Goal: Task Accomplishment & Management: Use online tool/utility

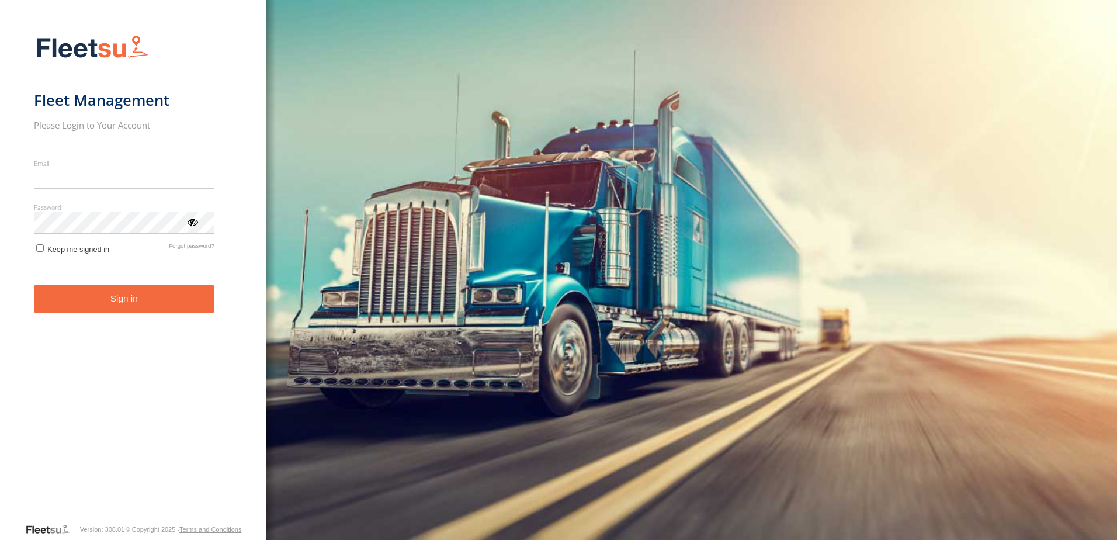
type input "**********"
click at [110, 307] on button "Sign in" at bounding box center [124, 299] width 181 height 29
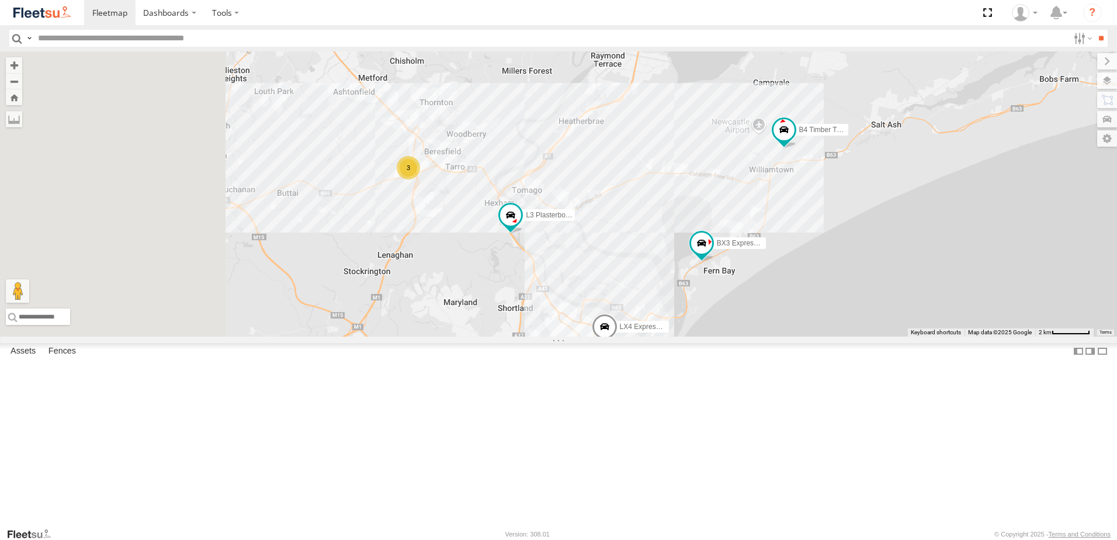
drag, startPoint x: 621, startPoint y: 398, endPoint x: 789, endPoint y: 302, distance: 193.7
click at [789, 302] on div "B2 Timber Truck B5 Timber Truck BX4 Express Ute Little Truck B4 Timber Truck BX…" at bounding box center [558, 193] width 1117 height 285
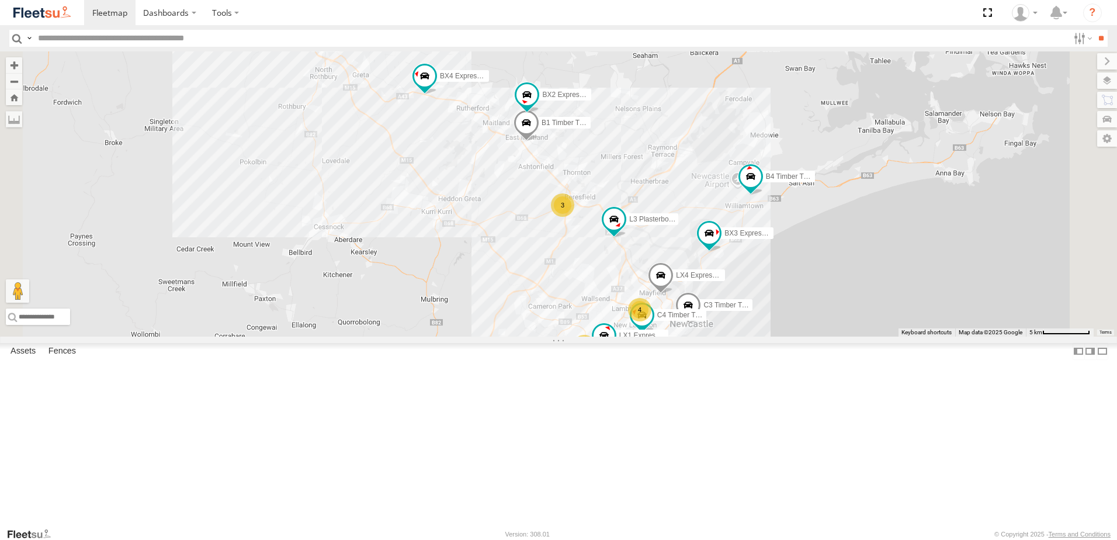
drag, startPoint x: 762, startPoint y: 309, endPoint x: 677, endPoint y: 394, distance: 120.6
click at [692, 337] on div "B2 Timber Truck B5 Timber Truck BX4 Express Ute Little Truck B4 Timber Truck BX…" at bounding box center [558, 193] width 1117 height 285
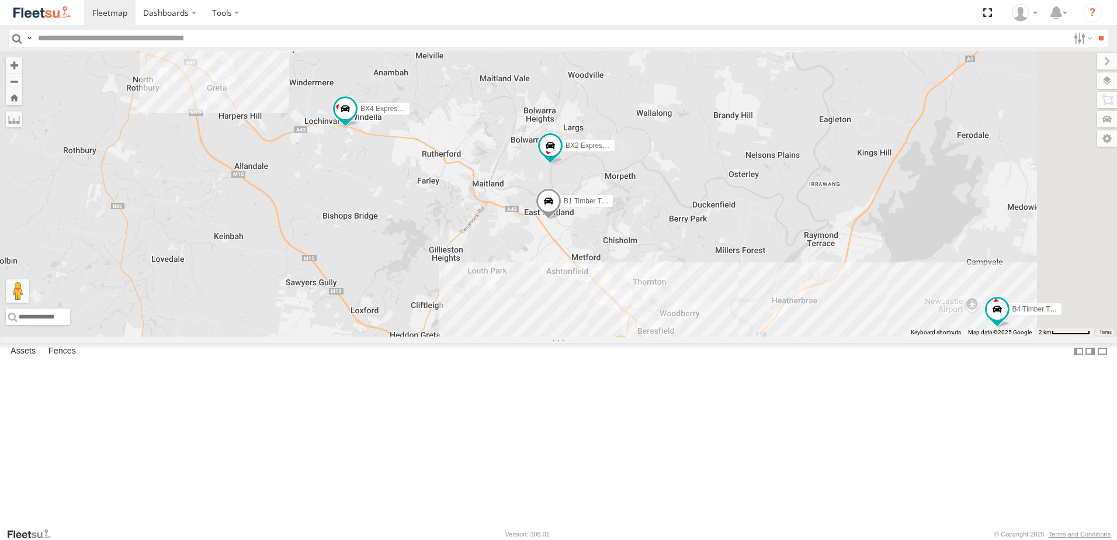
drag, startPoint x: 763, startPoint y: 261, endPoint x: 740, endPoint y: 342, distance: 84.8
click at [740, 337] on div "B2 Timber Truck B5 Timber Truck BX4 Express Ute Little Truck B4 Timber Truck BX…" at bounding box center [558, 193] width 1117 height 285
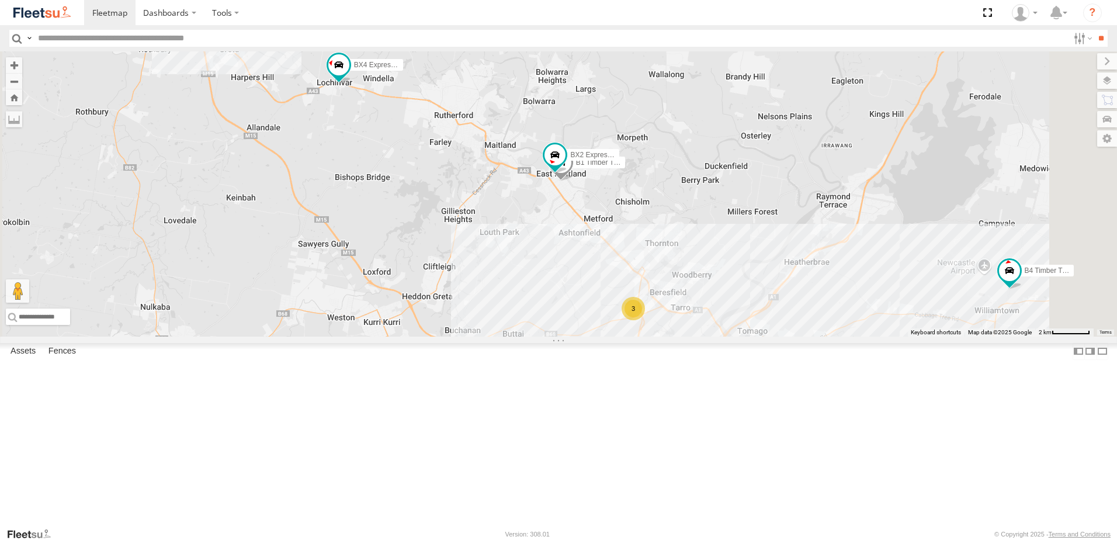
drag, startPoint x: 816, startPoint y: 341, endPoint x: 817, endPoint y: 334, distance: 7.8
click at [817, 334] on div "B2 Timber Truck B5 Timber Truck BX4 Express Ute Little Truck B4 Timber Truck BX…" at bounding box center [558, 193] width 1117 height 285
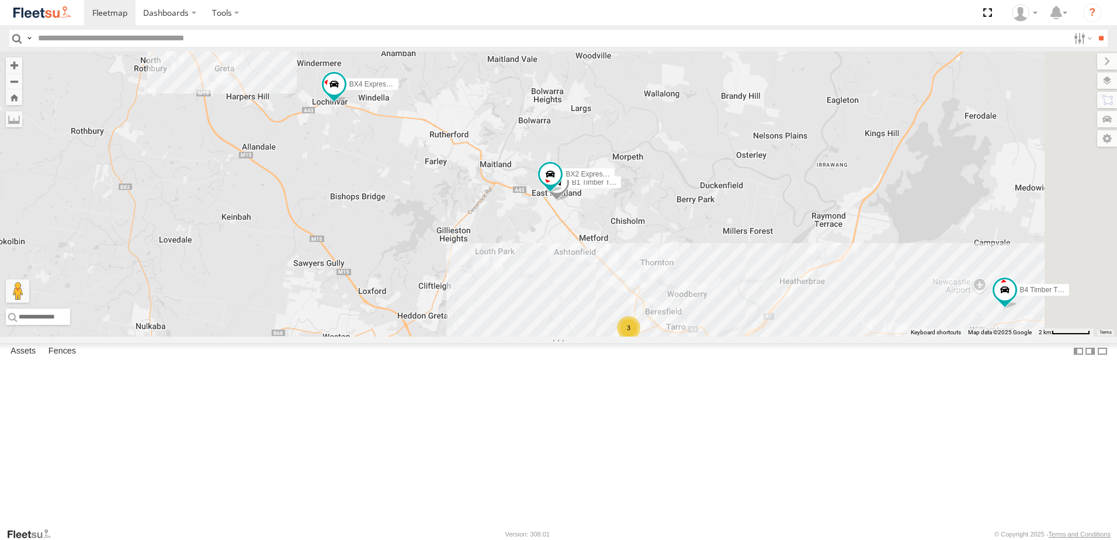
drag, startPoint x: 855, startPoint y: 331, endPoint x: 852, endPoint y: 344, distance: 13.8
click at [852, 337] on div "B2 Timber Truck B5 Timber Truck BX4 Express Ute Little Truck B4 Timber Truck BX…" at bounding box center [558, 193] width 1117 height 285
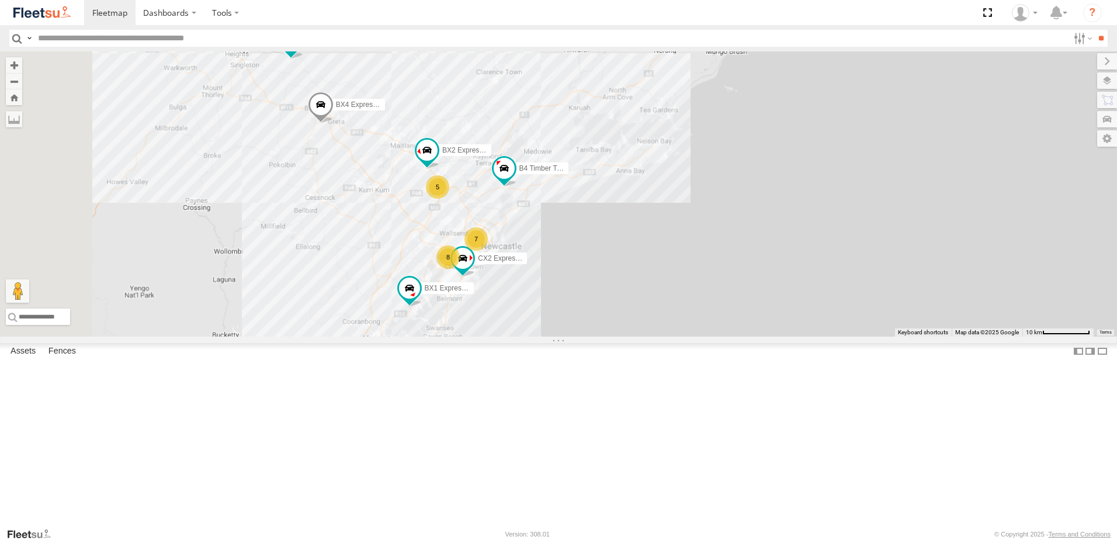
drag, startPoint x: 437, startPoint y: 251, endPoint x: 623, endPoint y: 363, distance: 217.1
click at [623, 337] on div "BX2 Express Ute B4 Timber Truck BX1 Express Ute CX2 Express Ute BX4 Express Ute…" at bounding box center [558, 193] width 1117 height 285
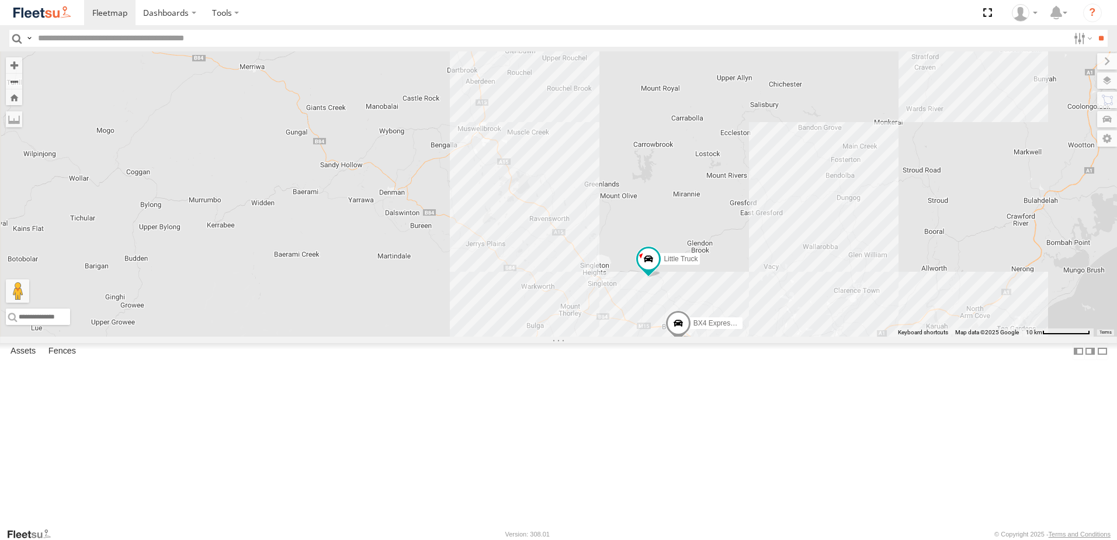
drag, startPoint x: 629, startPoint y: 349, endPoint x: 397, endPoint y: 131, distance: 317.9
click at [397, 131] on div "BX2 Express Ute B4 Timber Truck BX1 Express Ute CX2 Express Ute BX4 Express Ute…" at bounding box center [558, 193] width 1117 height 285
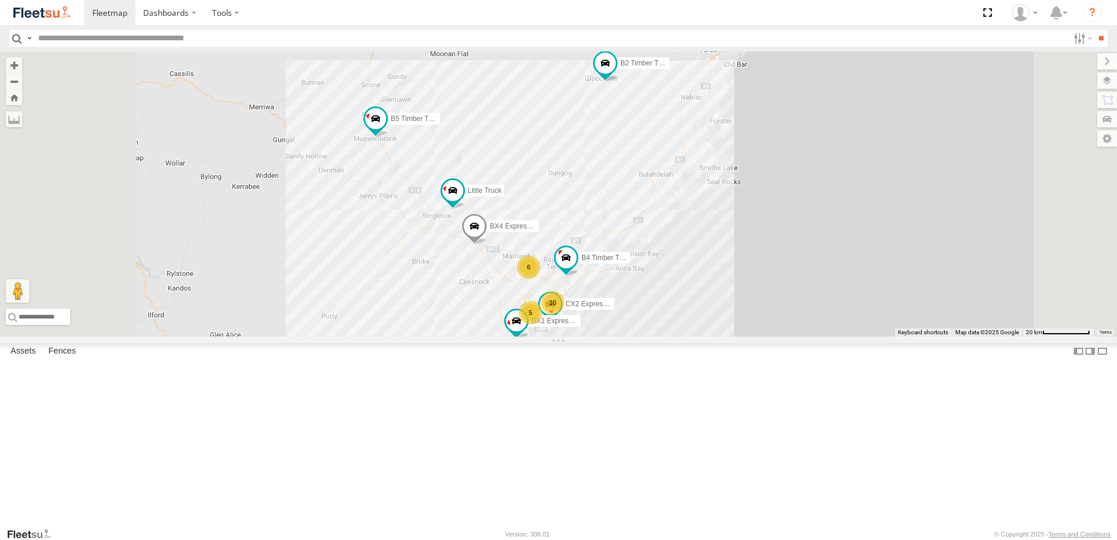
drag, startPoint x: 640, startPoint y: 229, endPoint x: 640, endPoint y: 292, distance: 62.5
click at [640, 292] on div "B4 Timber Truck CX2 Express Ute BX4 Express Ute Little Truck BX1 Express Ute B5…" at bounding box center [558, 193] width 1117 height 285
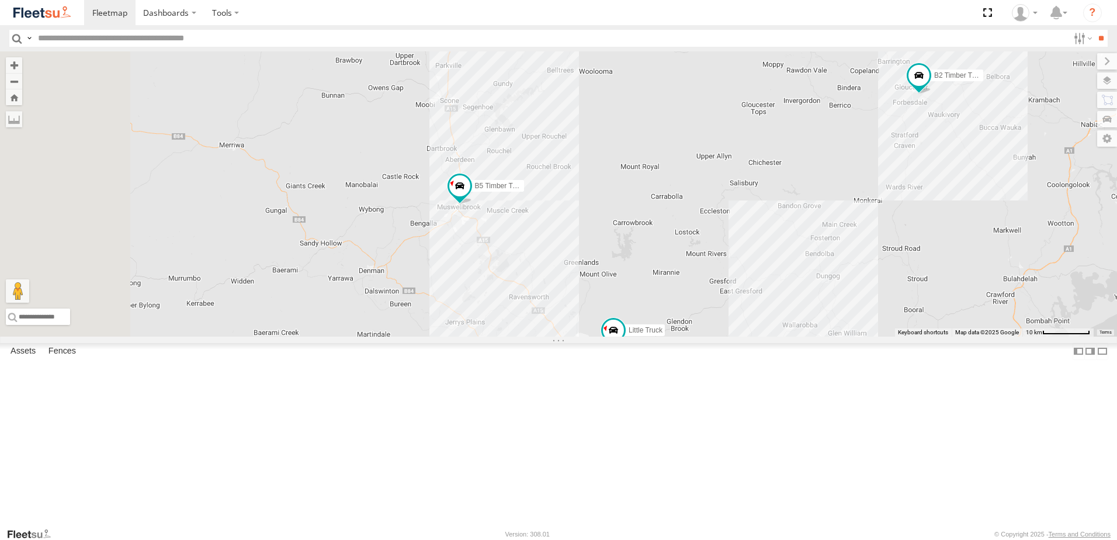
drag, startPoint x: 510, startPoint y: 284, endPoint x: 806, endPoint y: 225, distance: 301.5
click at [806, 225] on div "B4 Timber Truck CX2 Express Ute BX4 Express Ute Little Truck BX1 Express Ute B5…" at bounding box center [558, 193] width 1117 height 285
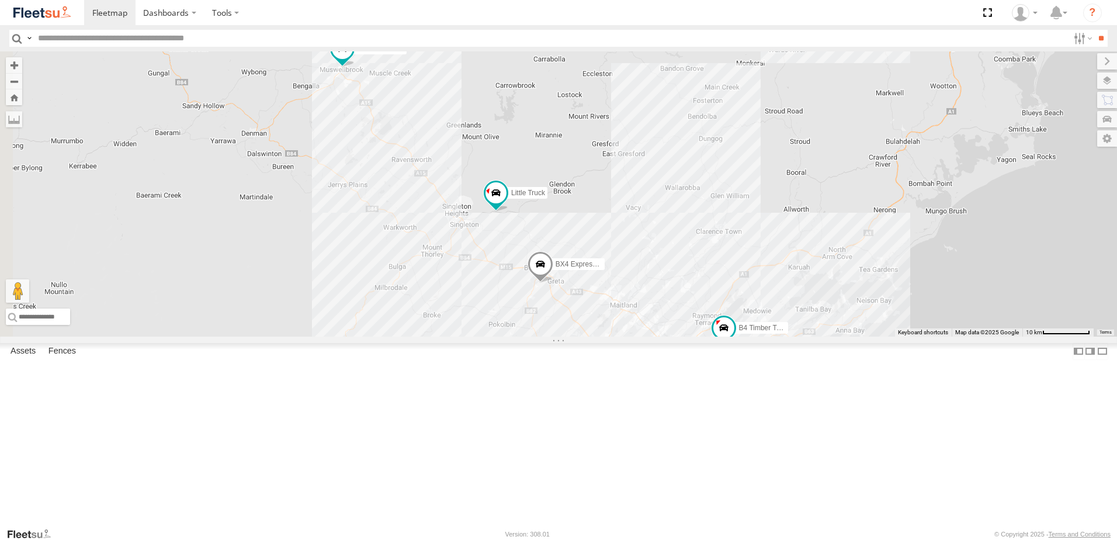
drag, startPoint x: 749, startPoint y: 376, endPoint x: 570, endPoint y: 151, distance: 287.7
click at [569, 153] on div "B4 Timber Truck CX2 Express Ute BX4 Express Ute Little Truck BX1 Express Ute B5…" at bounding box center [558, 193] width 1117 height 285
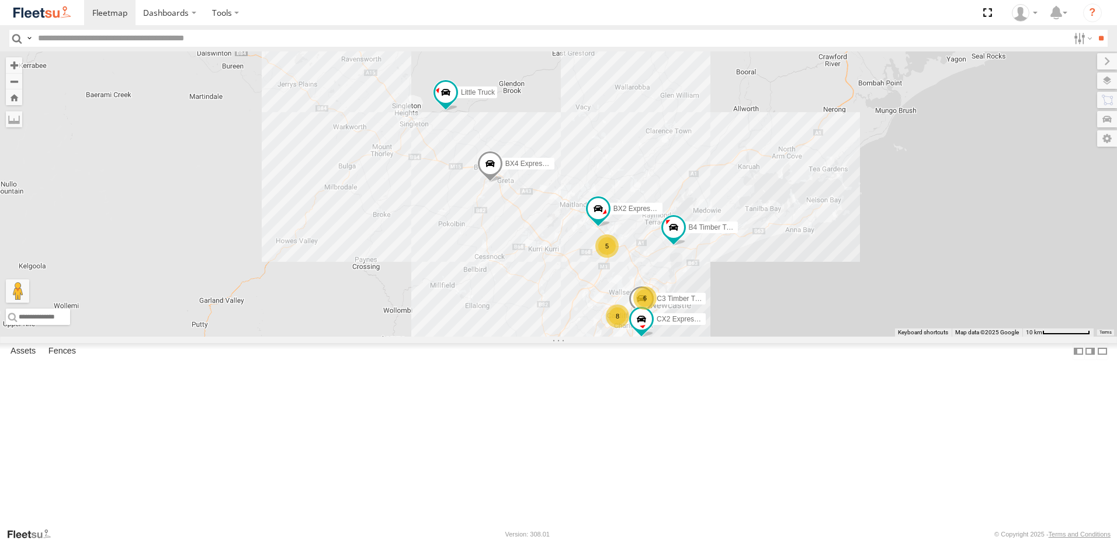
drag, startPoint x: 642, startPoint y: 317, endPoint x: 656, endPoint y: 334, distance: 22.0
click at [656, 334] on div "B4 Timber Truck CX2 Express Ute BX4 Express Ute Little Truck BX1 Express Ute B5…" at bounding box center [558, 193] width 1117 height 285
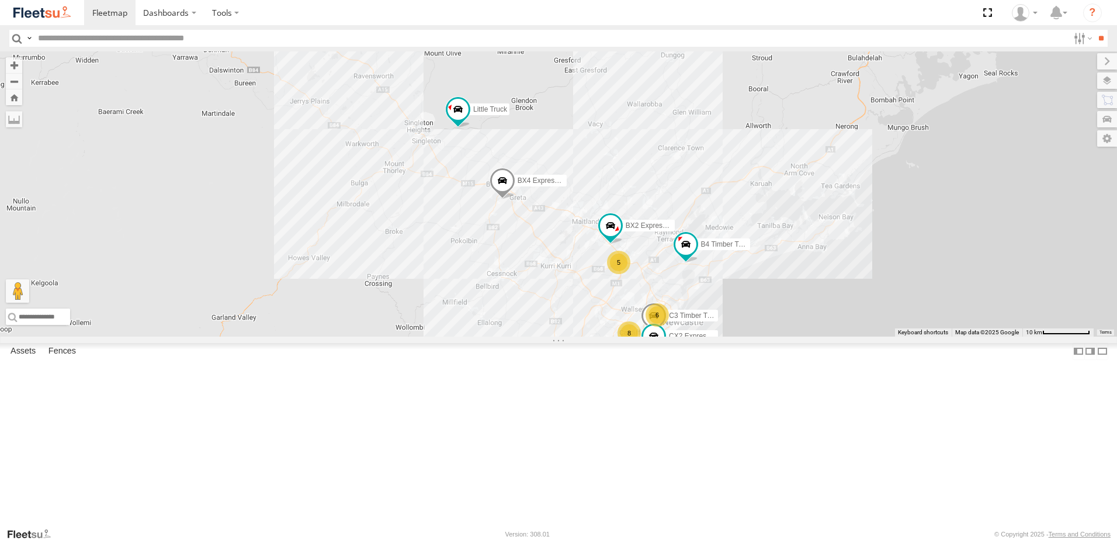
click at [498, 216] on div "B4 Timber Truck CX2 Express Ute BX4 Express Ute Little Truck BX1 Express Ute B5…" at bounding box center [558, 193] width 1117 height 285
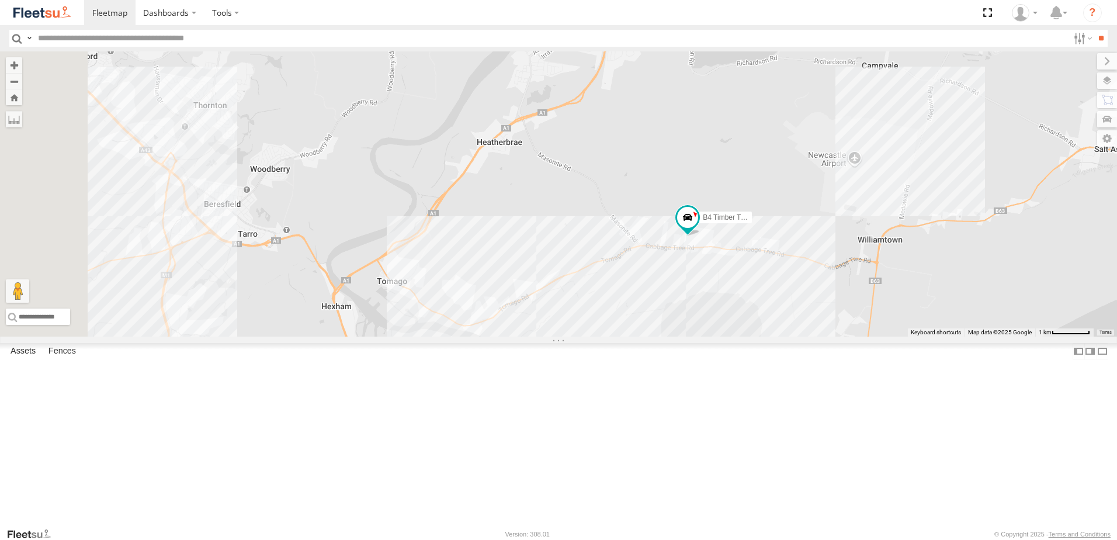
drag, startPoint x: 638, startPoint y: 432, endPoint x: 740, endPoint y: 383, distance: 112.9
click at [740, 337] on div "B4 Timber Truck B2 Timber Truck B5 Timber Truck BX4 Express Ute Little Truck BX…" at bounding box center [558, 193] width 1117 height 285
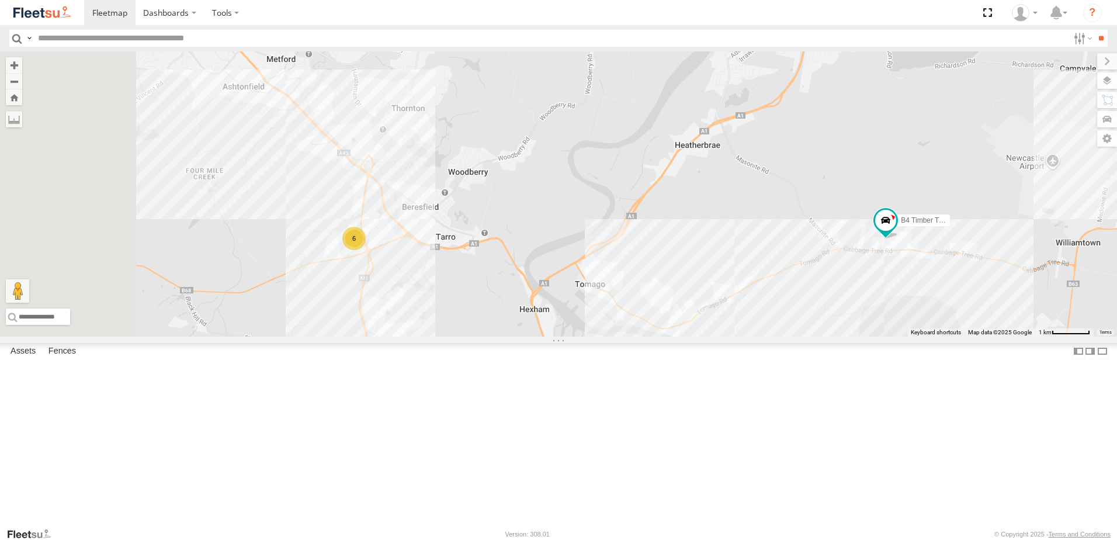
drag, startPoint x: 647, startPoint y: 420, endPoint x: 847, endPoint y: 423, distance: 200.5
click at [847, 337] on div "B4 Timber Truck B2 Timber Truck B5 Timber Truck BX4 Express Ute Little Truck BX…" at bounding box center [558, 193] width 1117 height 285
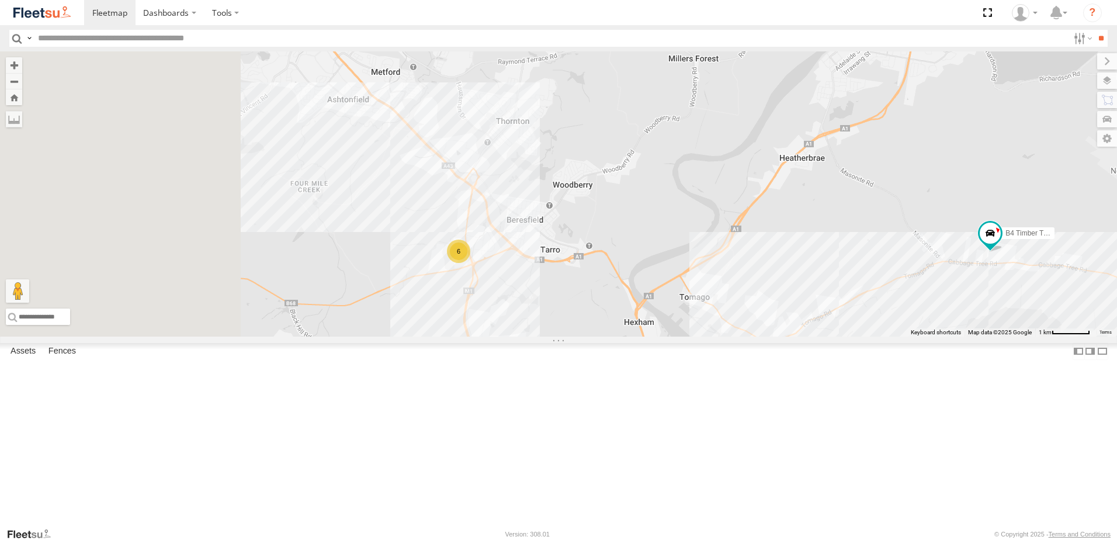
drag, startPoint x: 724, startPoint y: 453, endPoint x: 811, endPoint y: 458, distance: 87.2
click at [811, 337] on div "B4 Timber Truck B2 Timber Truck B5 Timber Truck BX4 Express Ute Little Truck BX…" at bounding box center [558, 193] width 1117 height 285
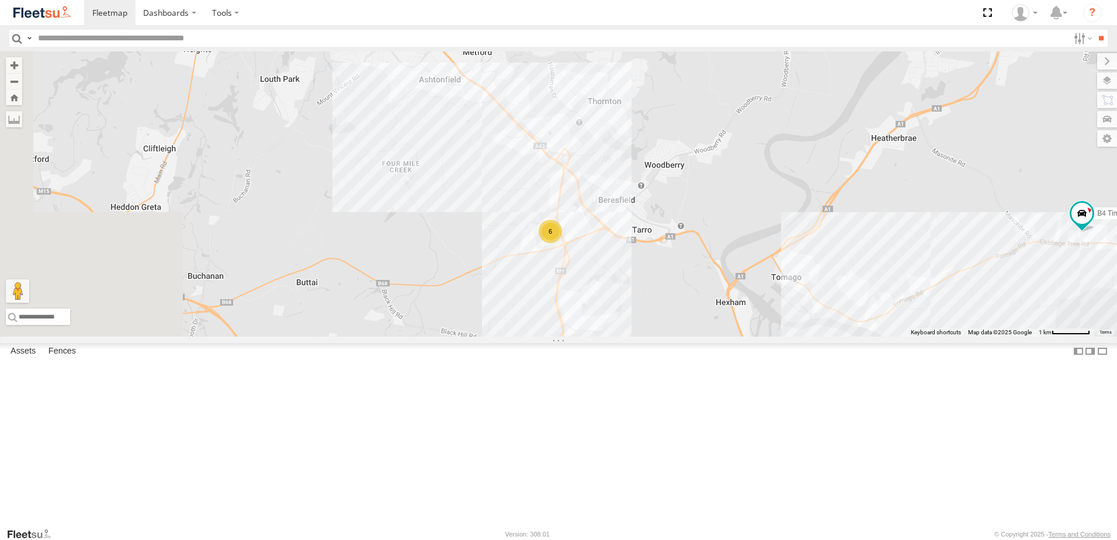
drag, startPoint x: 615, startPoint y: 389, endPoint x: 688, endPoint y: 375, distance: 74.5
click at [688, 337] on div "B4 Timber Truck B2 Timber Truck B5 Timber Truck BX4 Express Ute Little Truck BX…" at bounding box center [558, 193] width 1117 height 285
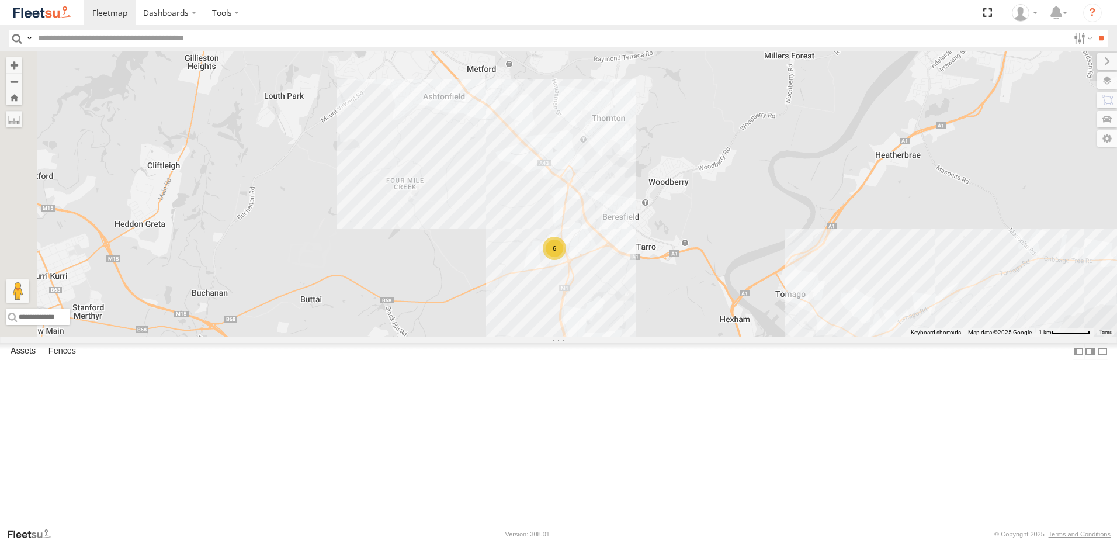
click at [963, 264] on div "6" at bounding box center [558, 193] width 1117 height 285
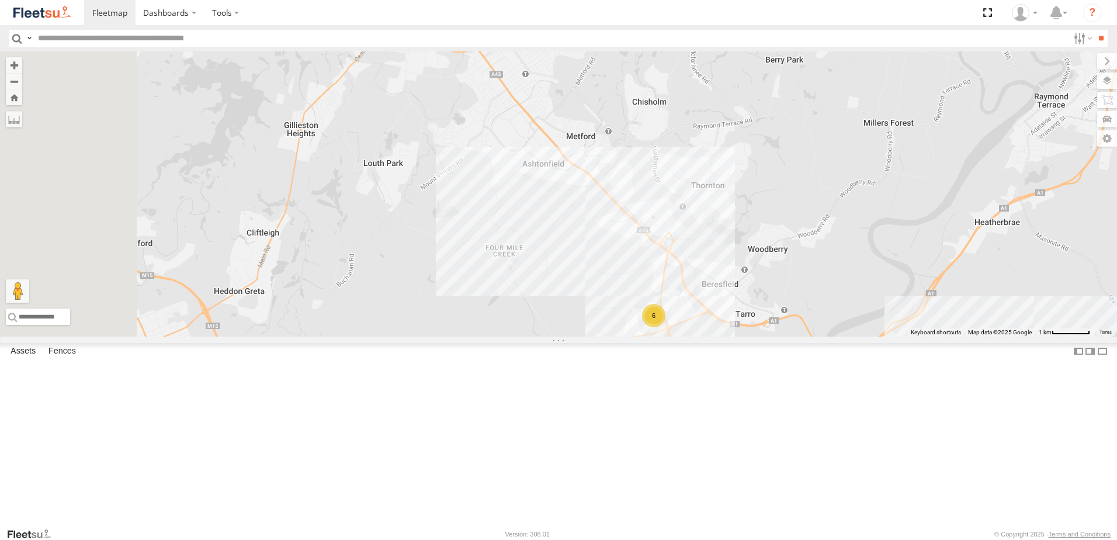
drag, startPoint x: 666, startPoint y: 301, endPoint x: 698, endPoint y: 314, distance: 34.8
click at [696, 314] on div "6" at bounding box center [558, 193] width 1117 height 285
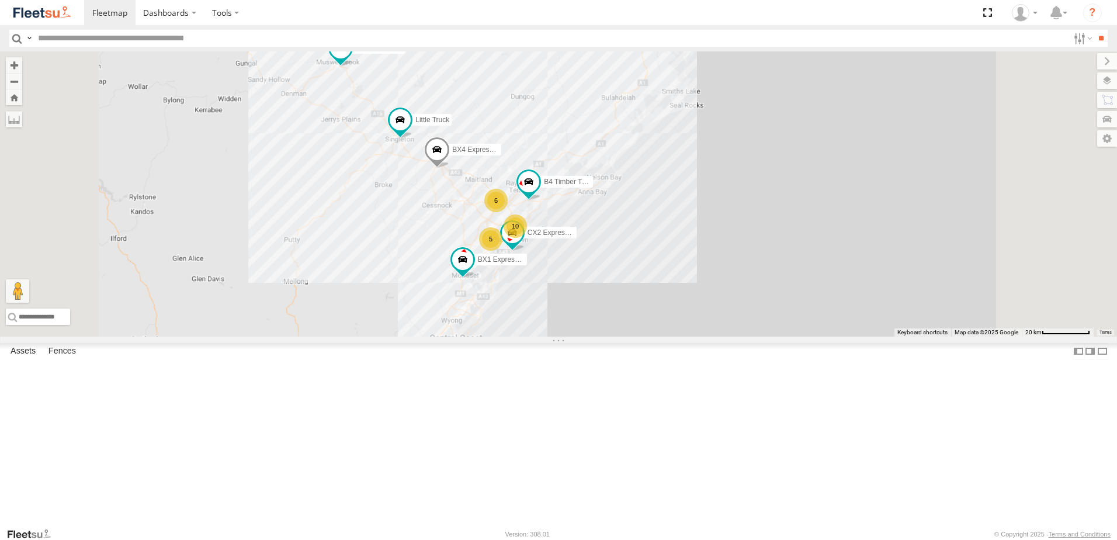
drag, startPoint x: 737, startPoint y: 194, endPoint x: 684, endPoint y: 282, distance: 102.5
click at [684, 282] on div "B4 Timber Truck BX1 Express Ute 10 B2 Timber Truck B5 Timber Truck CX2 Express …" at bounding box center [558, 193] width 1117 height 285
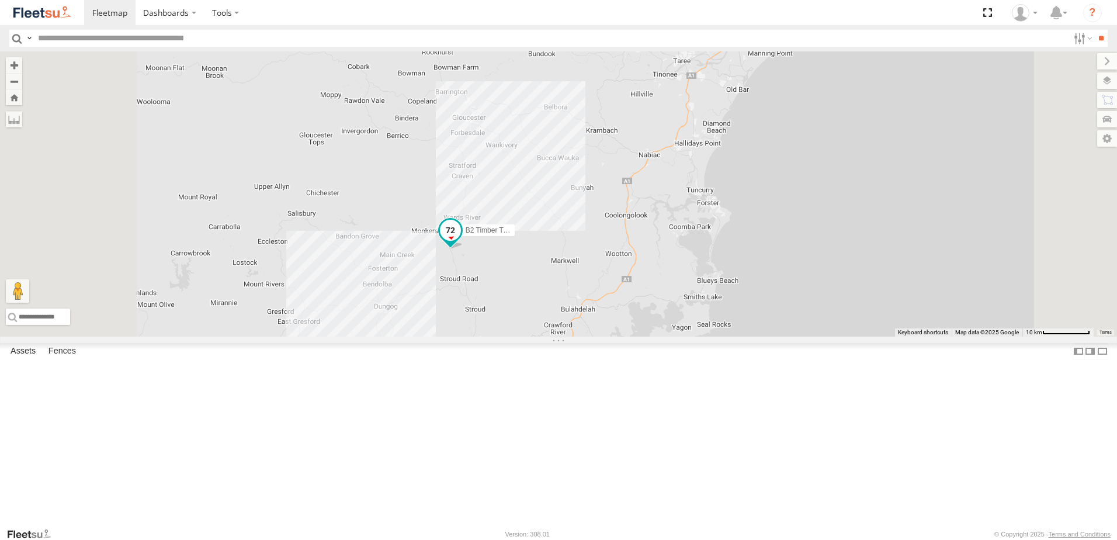
drag, startPoint x: 625, startPoint y: 269, endPoint x: 626, endPoint y: 261, distance: 8.4
click at [626, 261] on div "B2 Timber Truck 2" at bounding box center [558, 193] width 1117 height 285
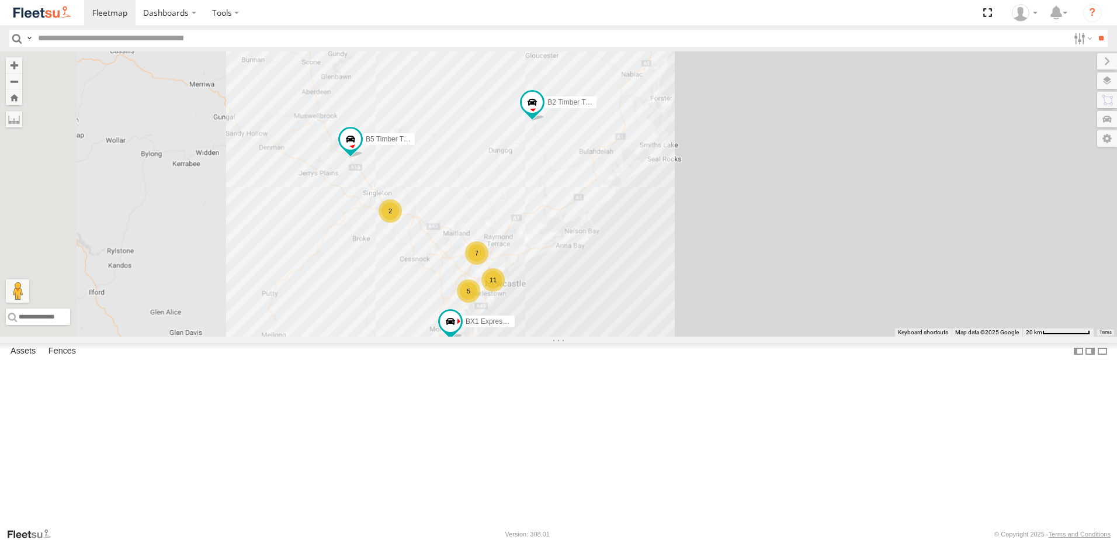
drag, startPoint x: 538, startPoint y: 366, endPoint x: 593, endPoint y: 323, distance: 70.7
click at [593, 323] on div "B2 Timber Truck 7 BX1 Express Ute 11 B5 Timber Truck 5 2" at bounding box center [558, 193] width 1117 height 285
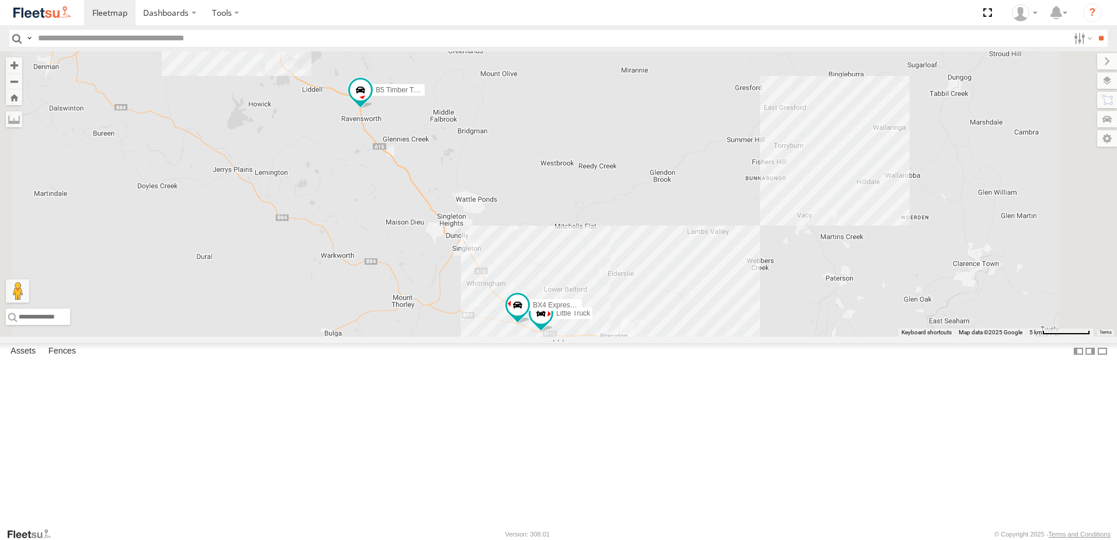
drag, startPoint x: 702, startPoint y: 286, endPoint x: 608, endPoint y: 155, distance: 161.2
click at [608, 155] on div "B2 Timber Truck BX1 Express Ute B5 Timber Truck LX3 Express Ute CX1 Express Ute…" at bounding box center [558, 193] width 1117 height 285
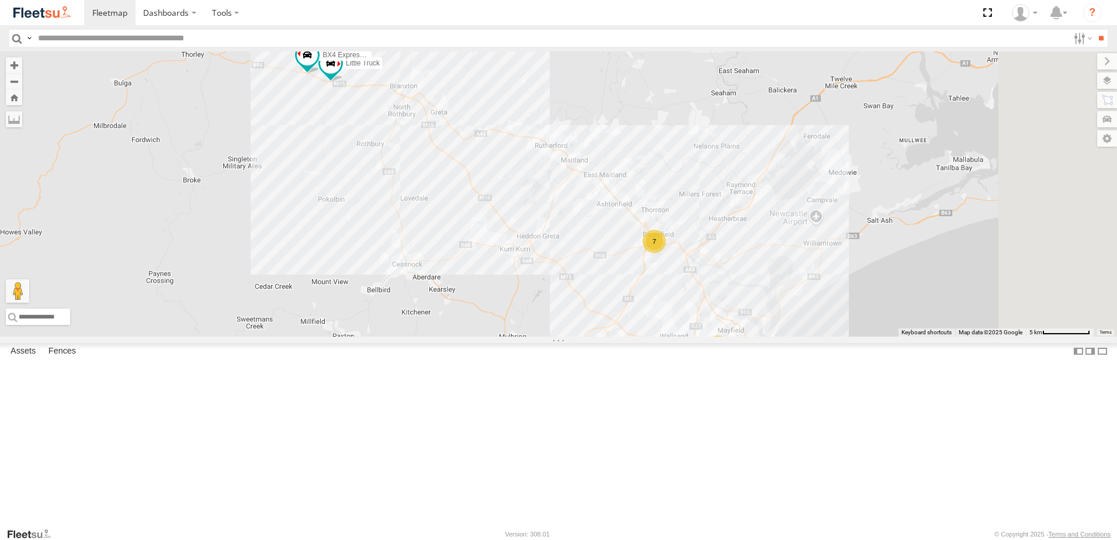
drag, startPoint x: 568, startPoint y: 228, endPoint x: 588, endPoint y: 268, distance: 44.4
click at [587, 263] on div "B2 Timber Truck BX1 Express Ute B5 Timber Truck LX3 Express Ute CX1 Express Ute…" at bounding box center [558, 193] width 1117 height 285
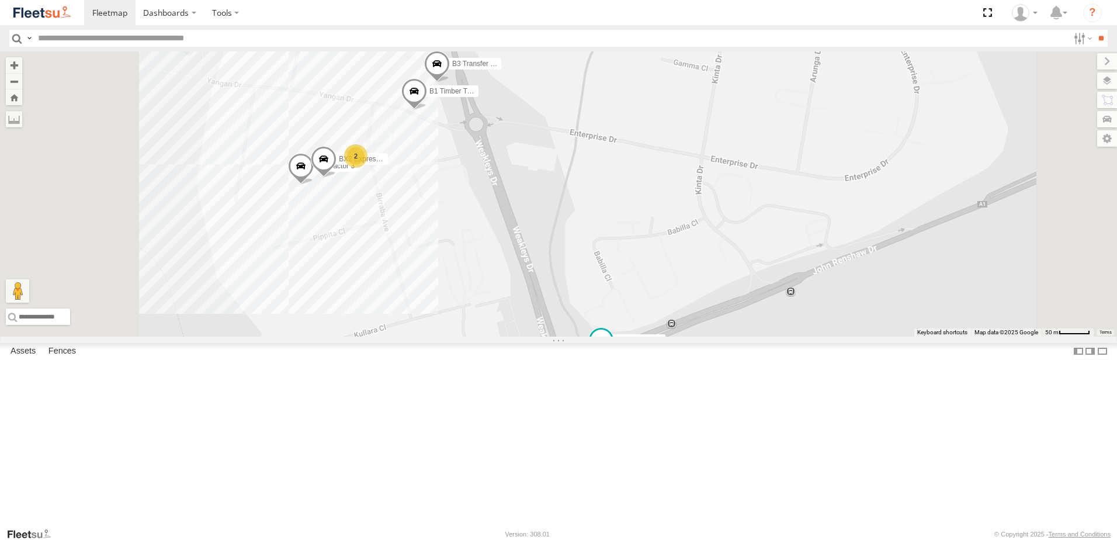
drag, startPoint x: 621, startPoint y: 200, endPoint x: 629, endPoint y: 232, distance: 32.7
click at [629, 232] on div "BX4 Express Ute Little Truck BX1 Express Ute B2 Timber Truck B5 Timber Truck C4…" at bounding box center [558, 193] width 1117 height 285
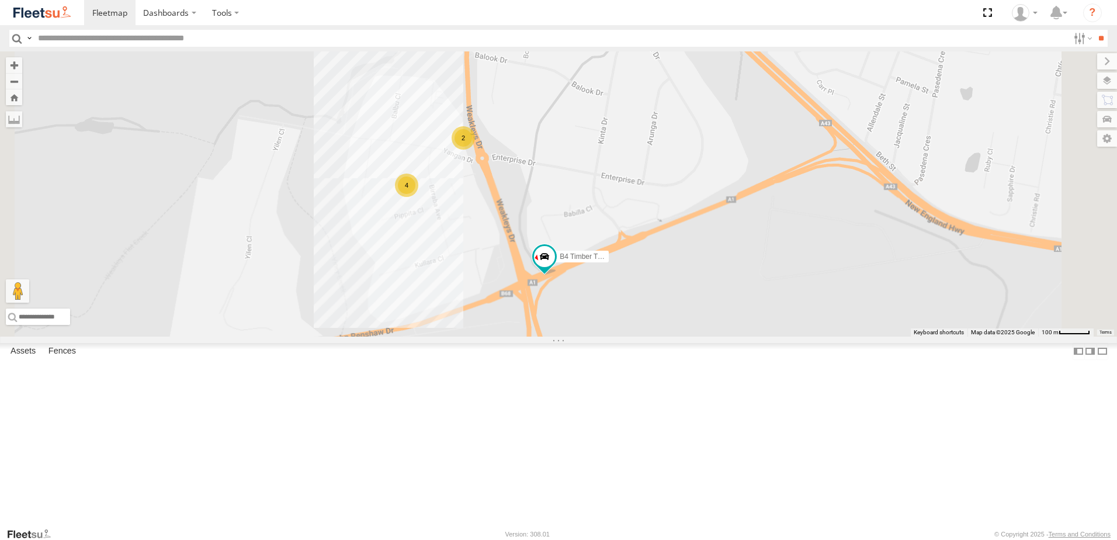
drag, startPoint x: 643, startPoint y: 293, endPoint x: 628, endPoint y: 264, distance: 32.4
click at [628, 264] on div "BX4 Express Ute Little Truck BX1 Express Ute B2 Timber Truck B5 Timber Truck C4…" at bounding box center [558, 193] width 1117 height 285
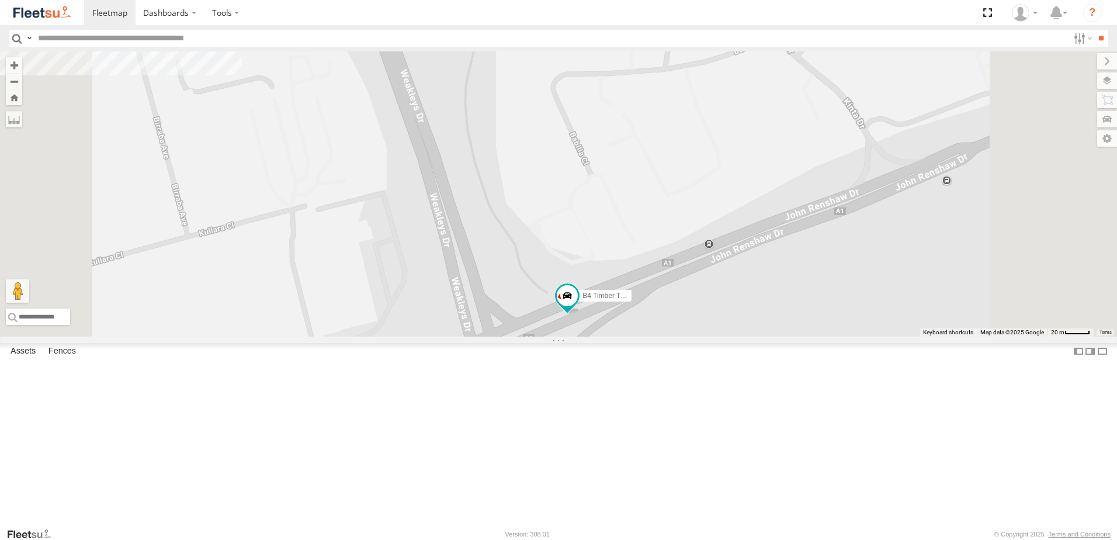
drag, startPoint x: 692, startPoint y: 362, endPoint x: 728, endPoint y: 285, distance: 85.0
click at [728, 285] on div "BX4 Express Ute Little Truck BX1 Express Ute B2 Timber Truck B5 Timber Truck C4…" at bounding box center [558, 193] width 1117 height 285
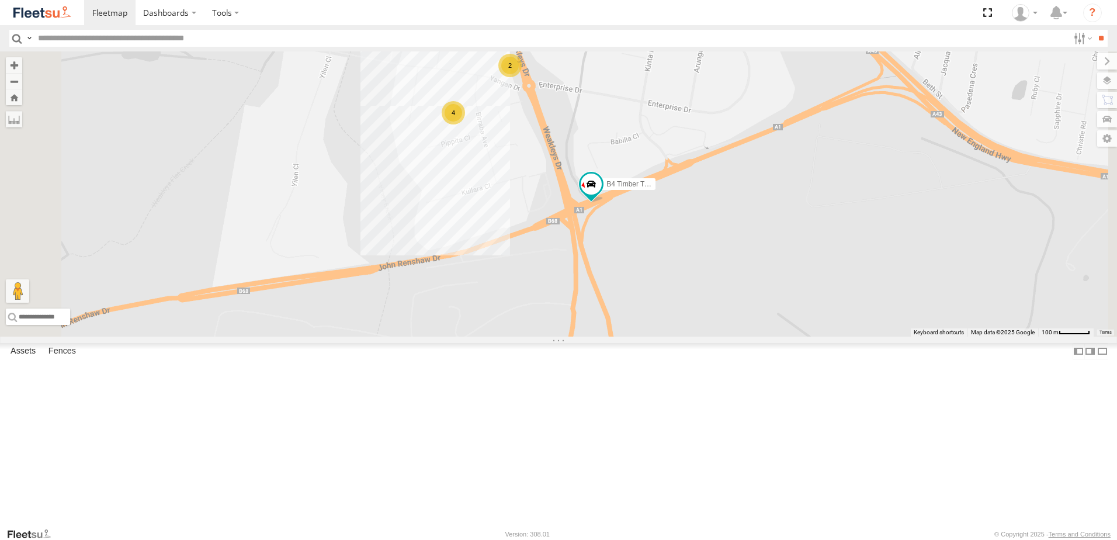
drag, startPoint x: 725, startPoint y: 317, endPoint x: 739, endPoint y: 337, distance: 23.8
click at [739, 337] on div "BX4 Express Ute Little Truck BX1 Express Ute B2 Timber Truck B5 Timber Truck C4…" at bounding box center [558, 193] width 1117 height 285
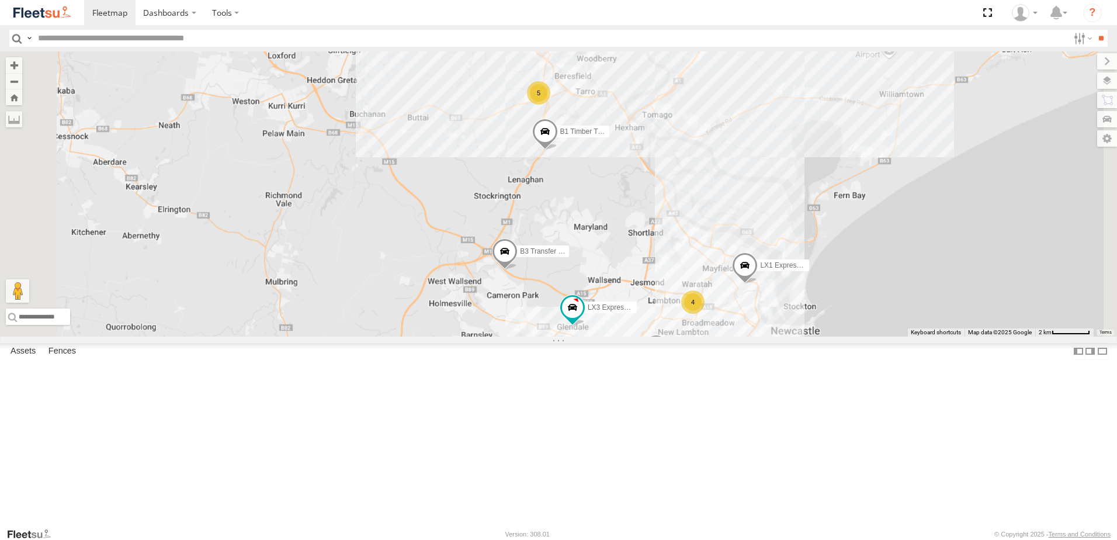
drag, startPoint x: 644, startPoint y: 161, endPoint x: 733, endPoint y: 348, distance: 207.0
click at [733, 337] on div "5 4 8 C4 Timber Truck B3 Transfer Truck LX3 Express Ute LX1 Express Ute B1 Timb…" at bounding box center [558, 193] width 1117 height 285
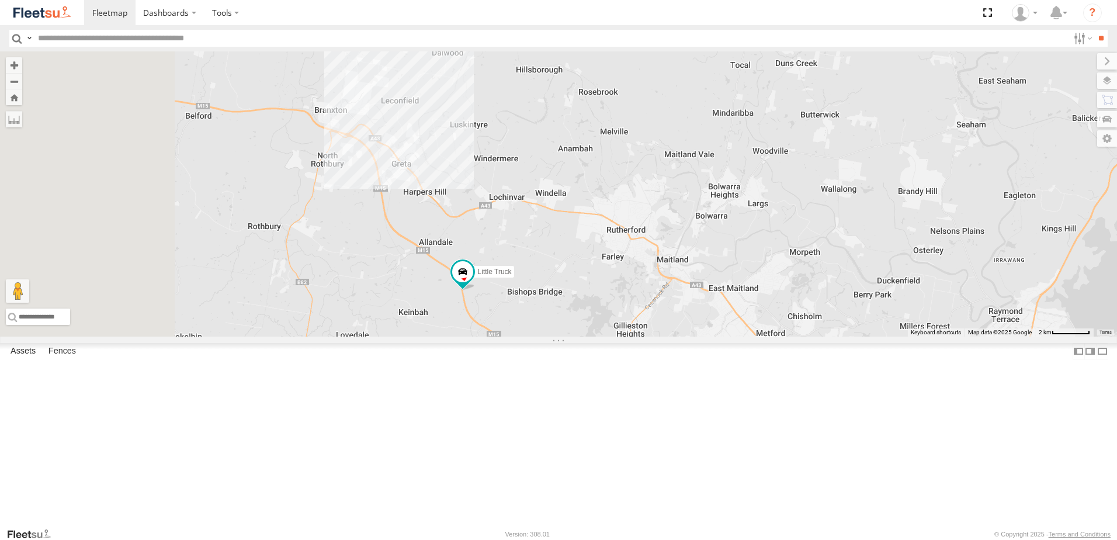
drag, startPoint x: 575, startPoint y: 303, endPoint x: 735, endPoint y: 404, distance: 189.3
click at [735, 337] on div "5 4 8 C4 Timber Truck B3 Transfer Truck LX3 Express Ute LX1 Express Ute B1 Timb…" at bounding box center [558, 193] width 1117 height 285
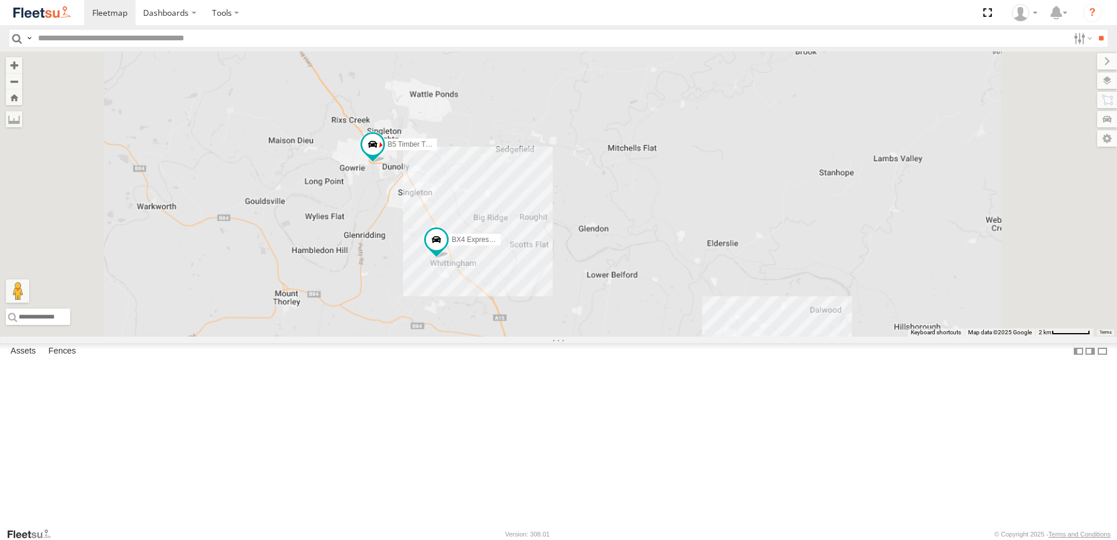
drag, startPoint x: 656, startPoint y: 329, endPoint x: 640, endPoint y: 296, distance: 36.6
click at [640, 296] on div "C4 Timber Truck B3 Transfer Truck LX3 Express Ute LX1 Express Ute B1 Timber Tru…" at bounding box center [558, 193] width 1117 height 285
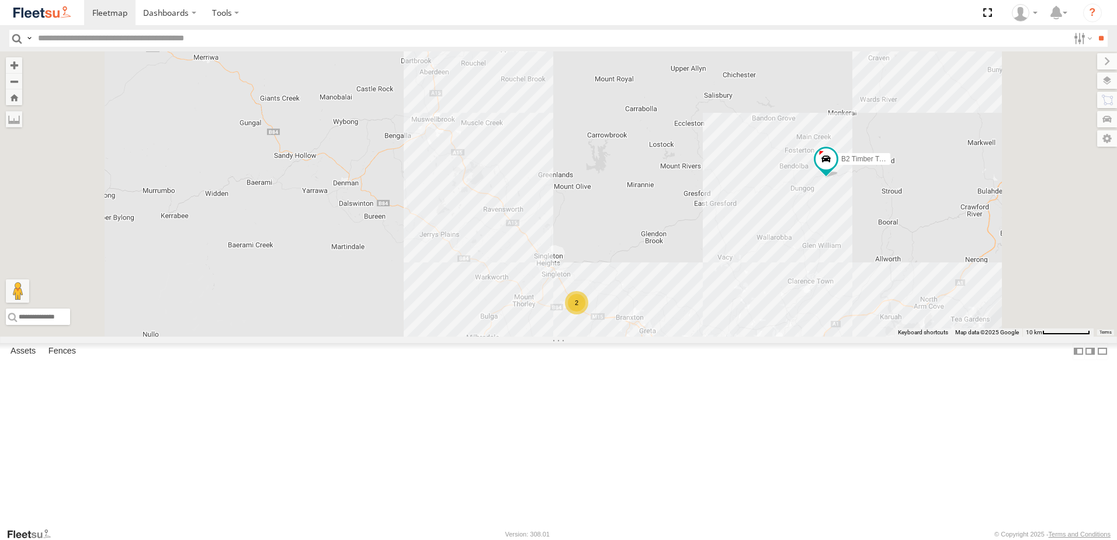
drag, startPoint x: 893, startPoint y: 354, endPoint x: 774, endPoint y: 363, distance: 120.1
click at [774, 337] on div "5 8 9 B2 Timber Truck 2 Little Truck" at bounding box center [558, 193] width 1117 height 285
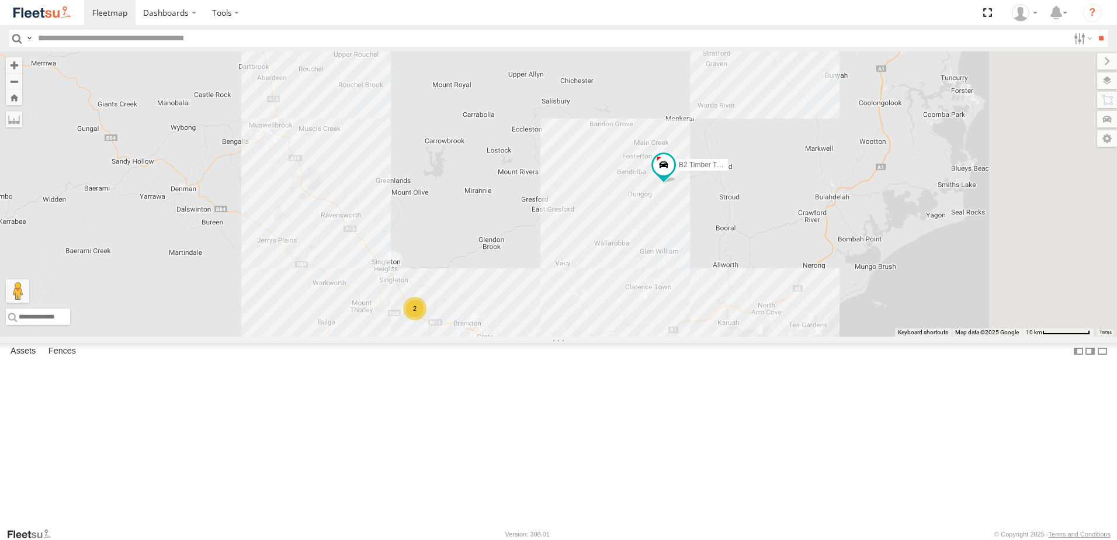
drag, startPoint x: 778, startPoint y: 362, endPoint x: 833, endPoint y: 273, distance: 104.4
click at [833, 273] on div "5 8 9 B2 Timber Truck 2 Little Truck" at bounding box center [558, 193] width 1117 height 285
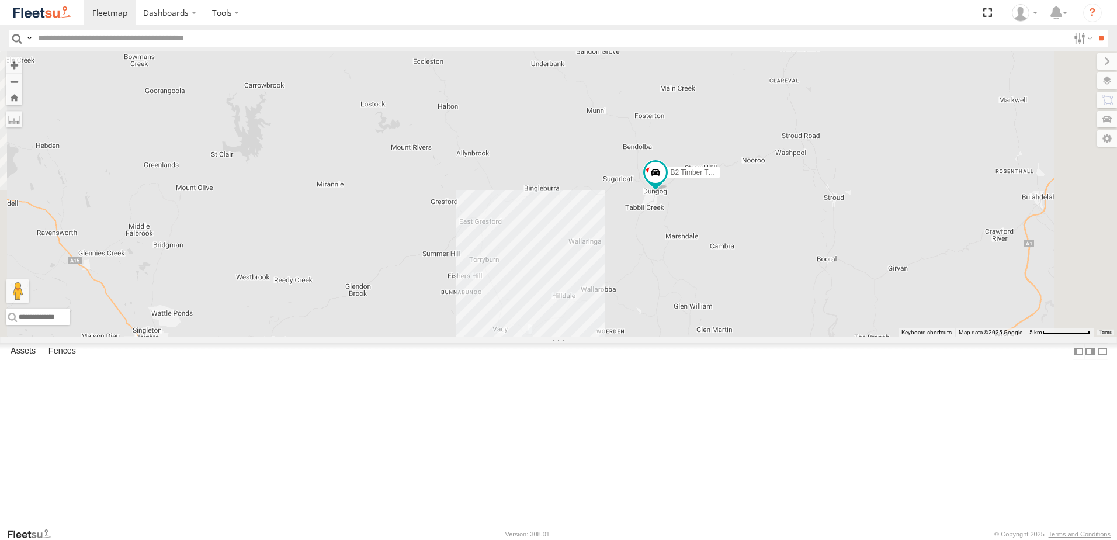
click at [794, 320] on div "B2 Timber Truck B1 Timber Truck Little Truck BX1 Express Ute BX4 Express Ute" at bounding box center [558, 193] width 1117 height 285
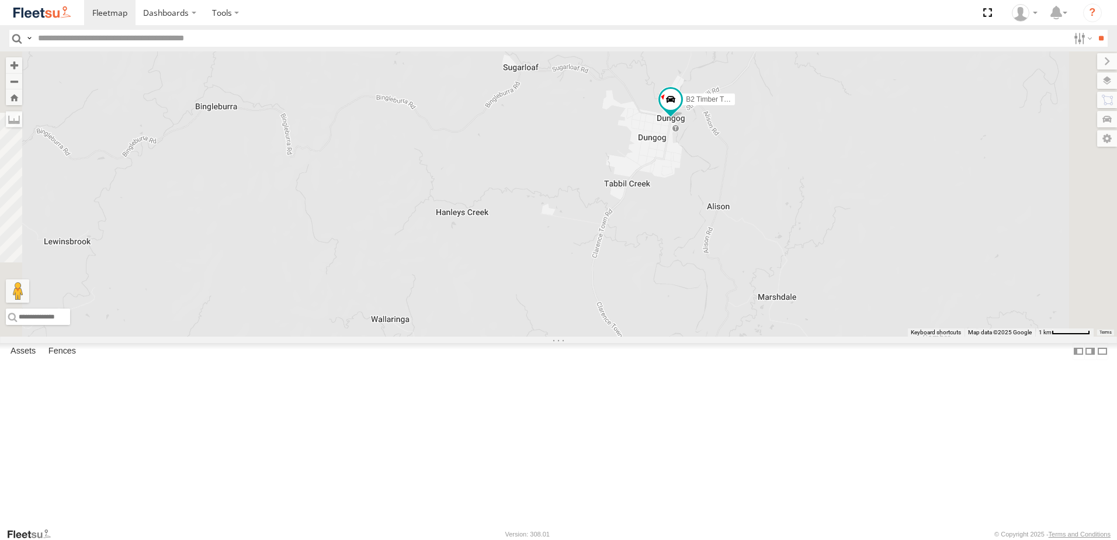
drag, startPoint x: 789, startPoint y: 275, endPoint x: 792, endPoint y: 294, distance: 20.1
click at [792, 294] on div "B2 Timber Truck B1 Timber Truck Little Truck BX1 Express Ute BX4 Express Ute" at bounding box center [558, 193] width 1117 height 285
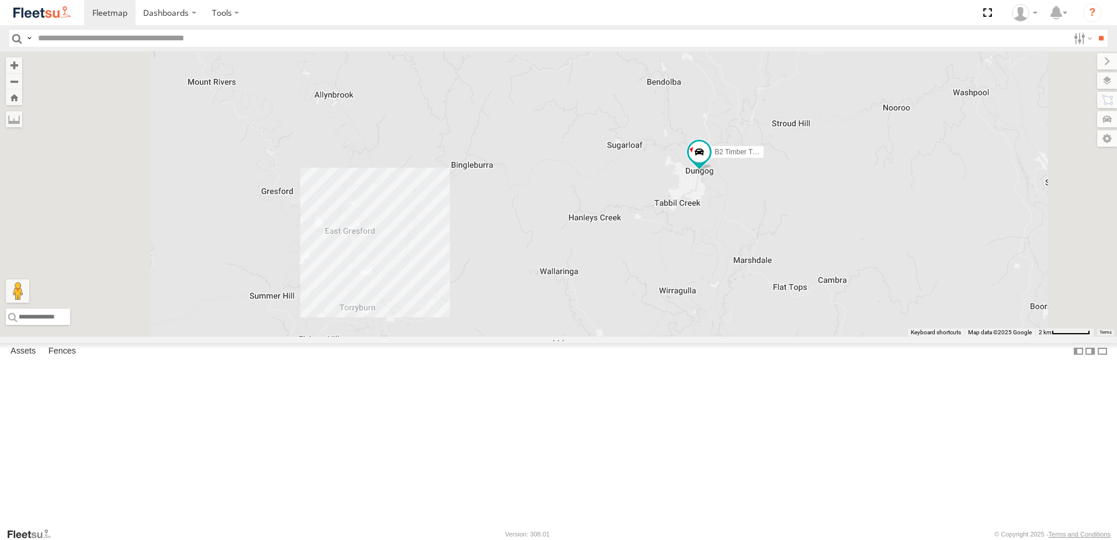
drag, startPoint x: 776, startPoint y: 299, endPoint x: 831, endPoint y: 297, distance: 55.5
click at [831, 297] on div "B2 Timber Truck B1 Timber Truck Little Truck BX1 Express Ute BX4 Express Ute" at bounding box center [558, 193] width 1117 height 285
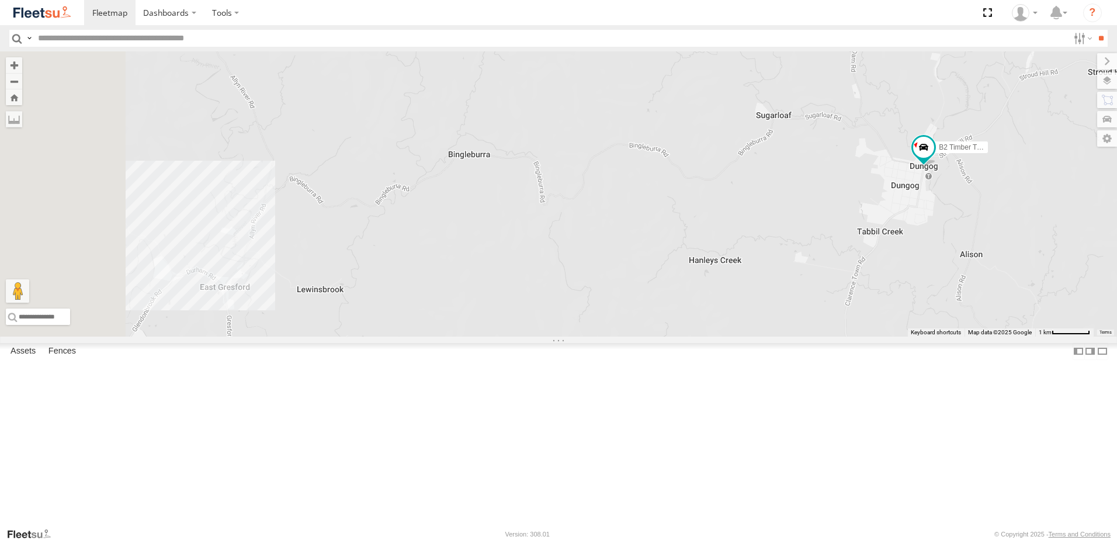
drag, startPoint x: 725, startPoint y: 269, endPoint x: 848, endPoint y: 264, distance: 124.0
click at [848, 264] on div "B2 Timber Truck B1 Timber Truck Little Truck BX1 Express Ute BX4 Express Ute" at bounding box center [558, 193] width 1117 height 285
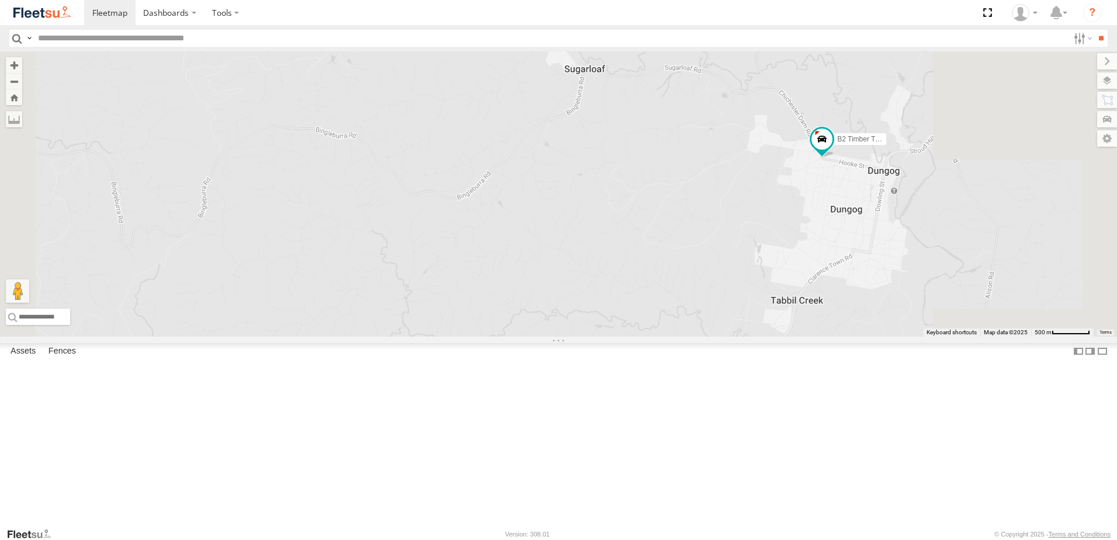
drag, startPoint x: 993, startPoint y: 219, endPoint x: 903, endPoint y: 310, distance: 127.7
click at [905, 304] on div "B2 Timber Truck B1 Timber Truck Little Truck BX1 Express Ute BX4 Express Ute" at bounding box center [558, 193] width 1117 height 285
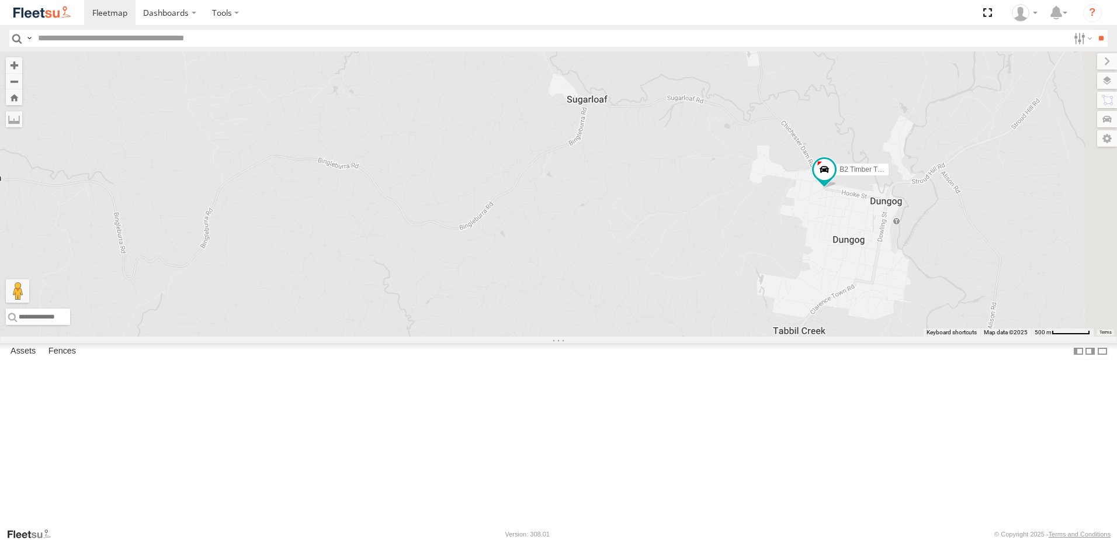
drag, startPoint x: 820, startPoint y: 316, endPoint x: 826, endPoint y: 342, distance: 27.1
click at [826, 337] on div "B2 Timber Truck B1 Timber Truck Little Truck BX1 Express Ute BX4 Express Ute" at bounding box center [558, 193] width 1117 height 285
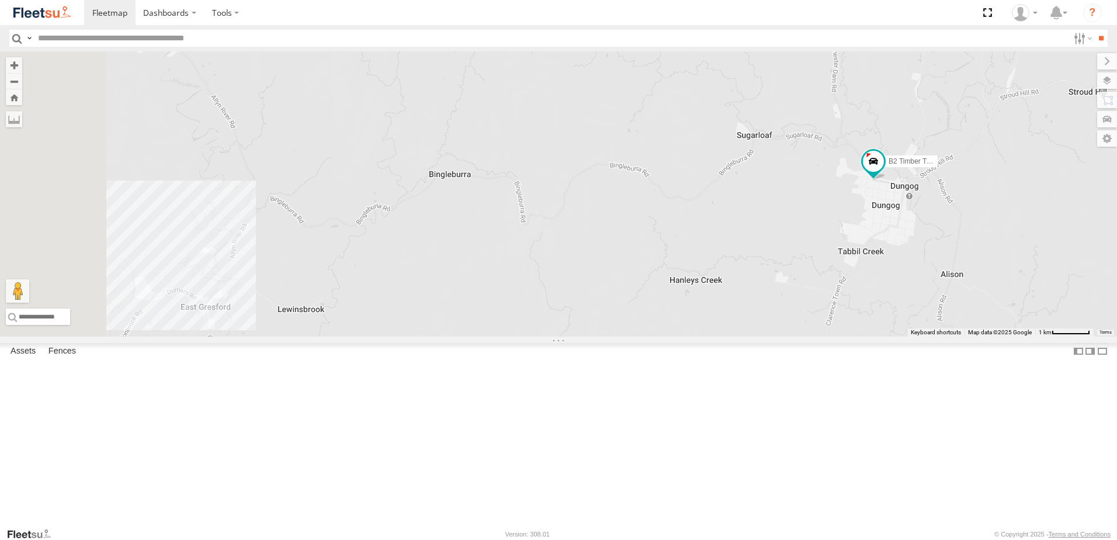
drag, startPoint x: 765, startPoint y: 357, endPoint x: 886, endPoint y: 317, distance: 127.5
click at [886, 317] on div "B2 Timber Truck B1 Timber Truck Little Truck BX1 Express Ute BX4 Express Ute" at bounding box center [558, 193] width 1117 height 285
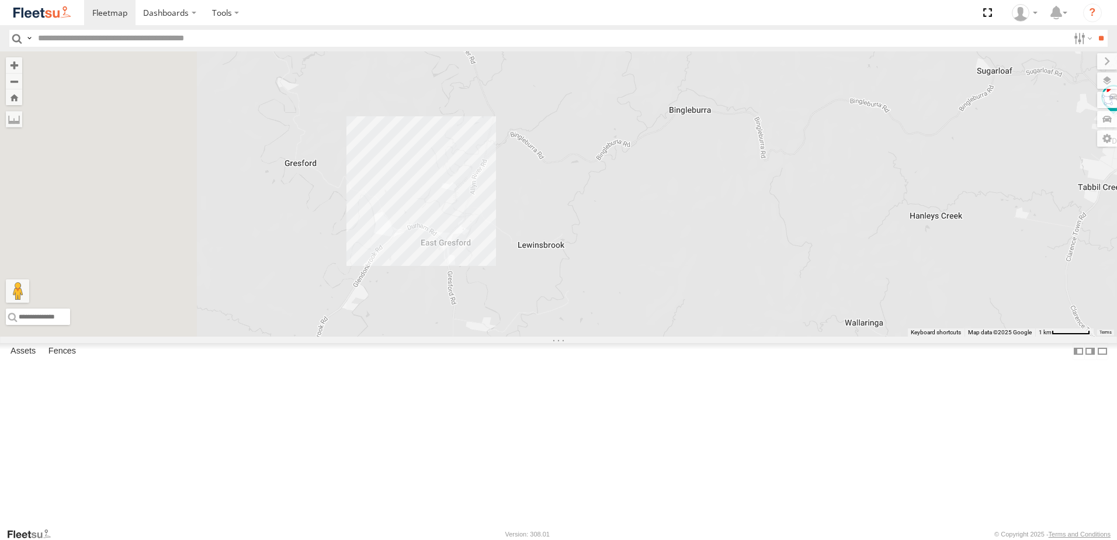
click at [873, 302] on div "B2 Timber Truck B1 Timber Truck Little Truck BX1 Express Ute BX4 Express Ute" at bounding box center [558, 193] width 1117 height 285
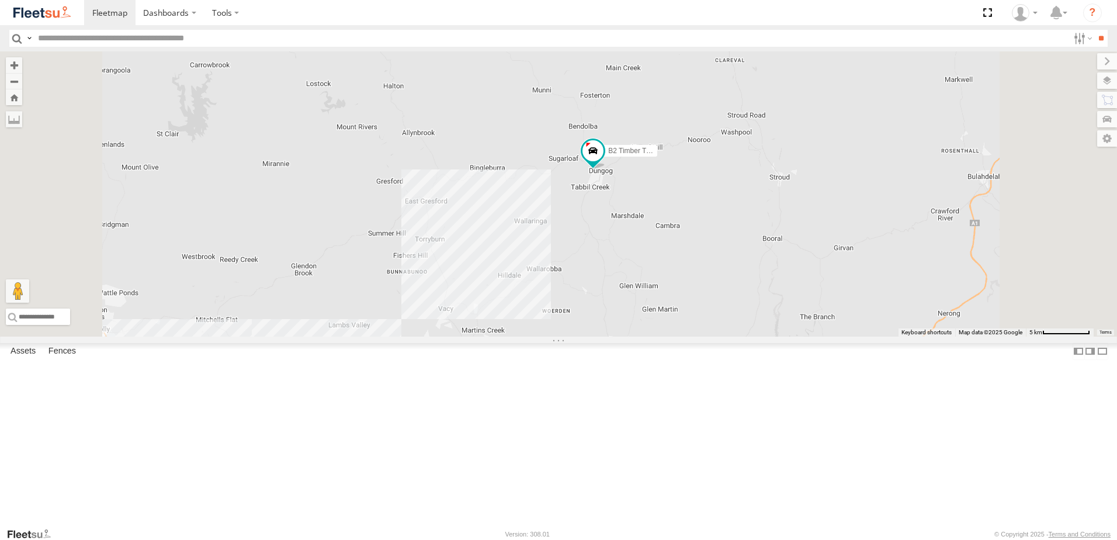
drag, startPoint x: 668, startPoint y: 285, endPoint x: 719, endPoint y: 272, distance: 52.6
click at [719, 272] on div "B2 Timber Truck B1 Timber Truck Little Truck BX1 Express Ute BX4 Express Ute" at bounding box center [558, 193] width 1117 height 285
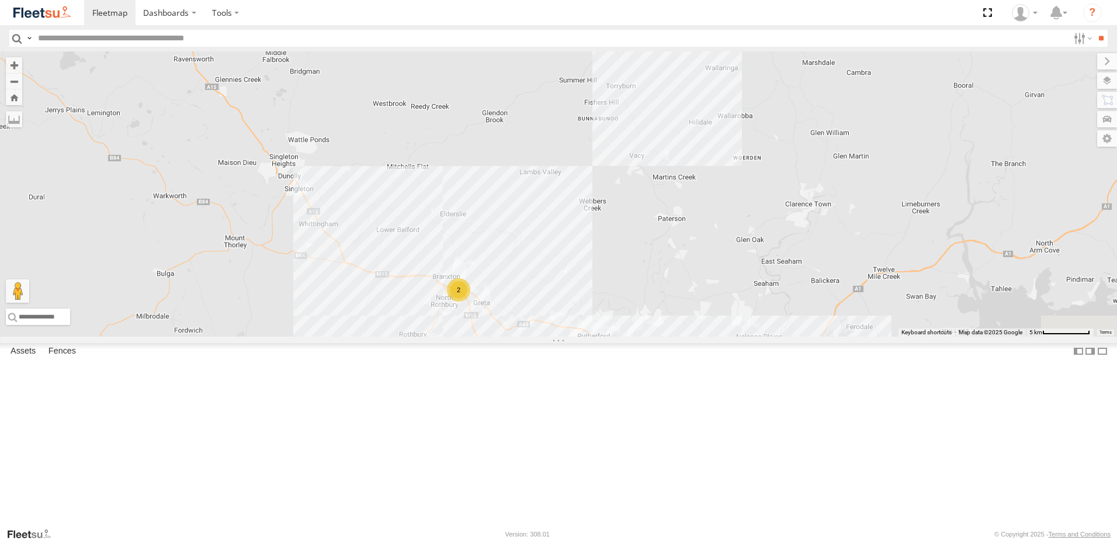
drag, startPoint x: 709, startPoint y: 417, endPoint x: 703, endPoint y: 323, distance: 94.3
click at [703, 323] on div "B2 Timber Truck B1 Timber Truck Little Truck BX1 Express Ute 2" at bounding box center [558, 193] width 1117 height 285
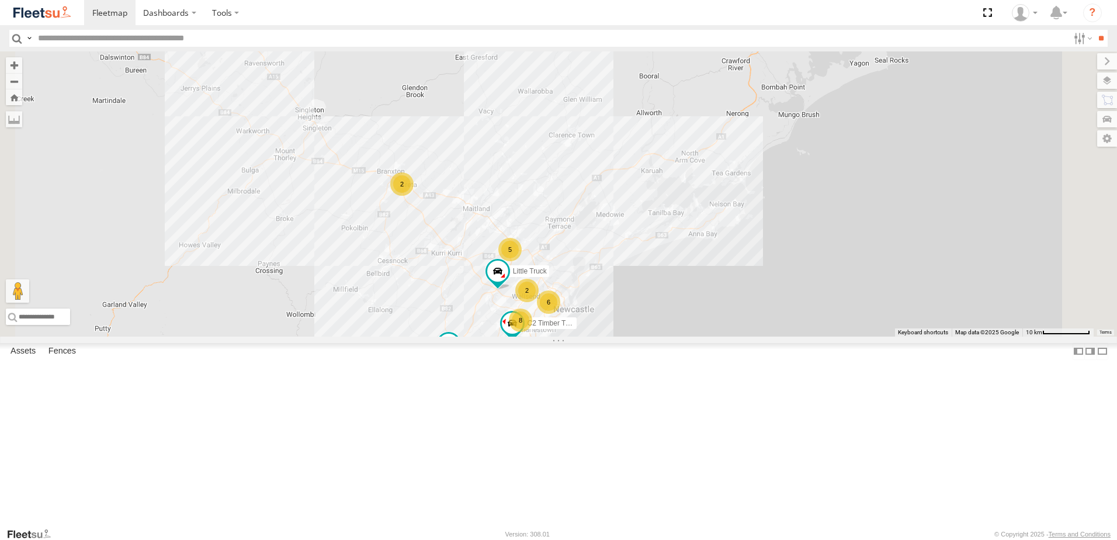
drag, startPoint x: 757, startPoint y: 348, endPoint x: 688, endPoint y: 355, distance: 69.3
click at [743, 290] on div "B2 Timber Truck B1 Timber Truck Little Truck BX1 Express Ute 5 6 8 2 2 C2 Timbe…" at bounding box center [558, 193] width 1117 height 285
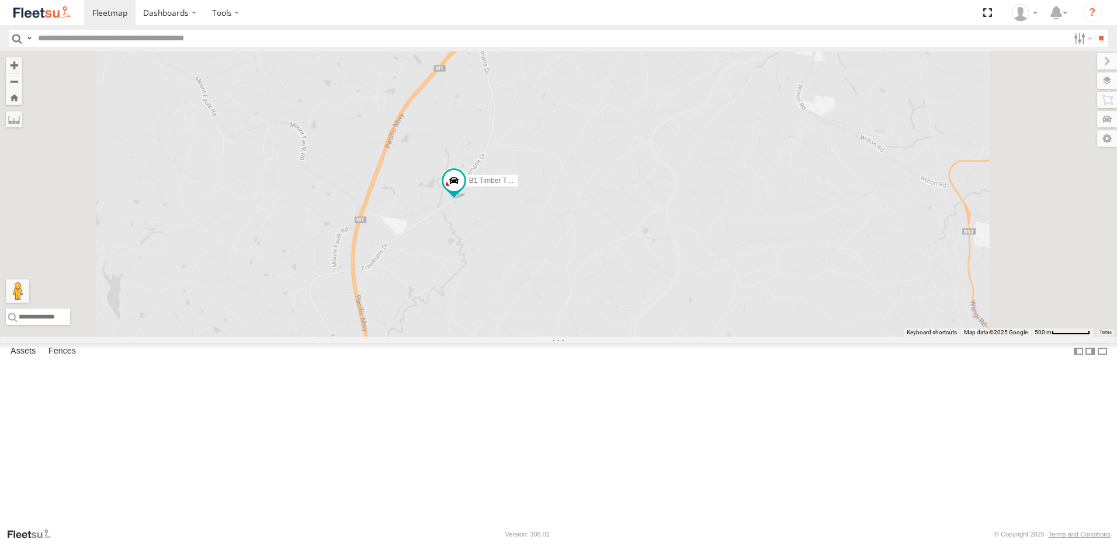
drag, startPoint x: 580, startPoint y: 400, endPoint x: 656, endPoint y: 291, distance: 132.6
click at [656, 291] on div "B2 Timber Truck B1 Timber Truck Little Truck BX1 Express Ute C2 Timber Truck" at bounding box center [558, 193] width 1117 height 285
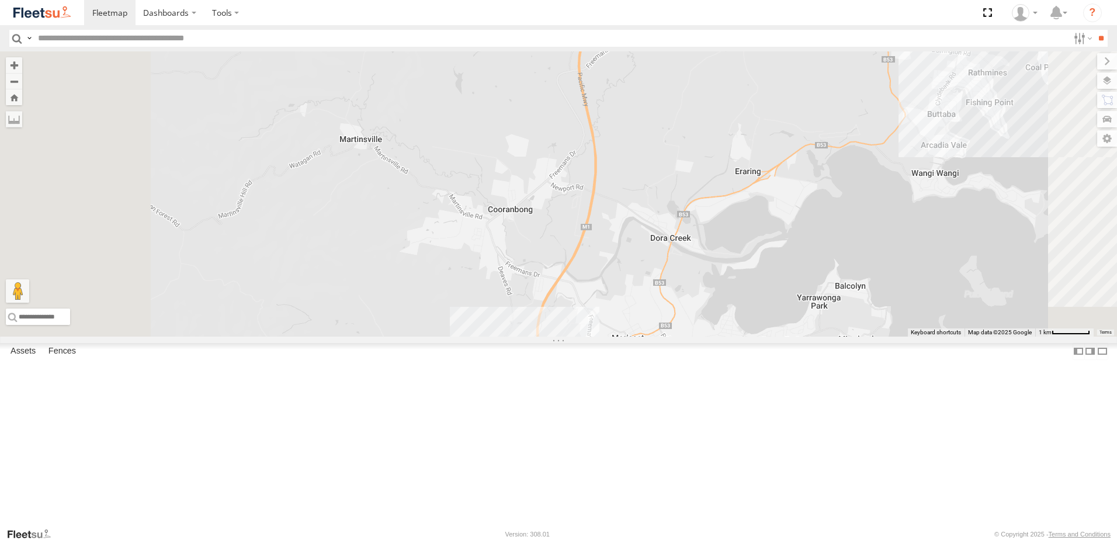
drag, startPoint x: 650, startPoint y: 331, endPoint x: 680, endPoint y: 307, distance: 38.7
click at [680, 307] on div "B2 Timber Truck B1 Timber Truck Little Truck BX1 Express Ute C2 Timber Truck CX…" at bounding box center [558, 193] width 1117 height 285
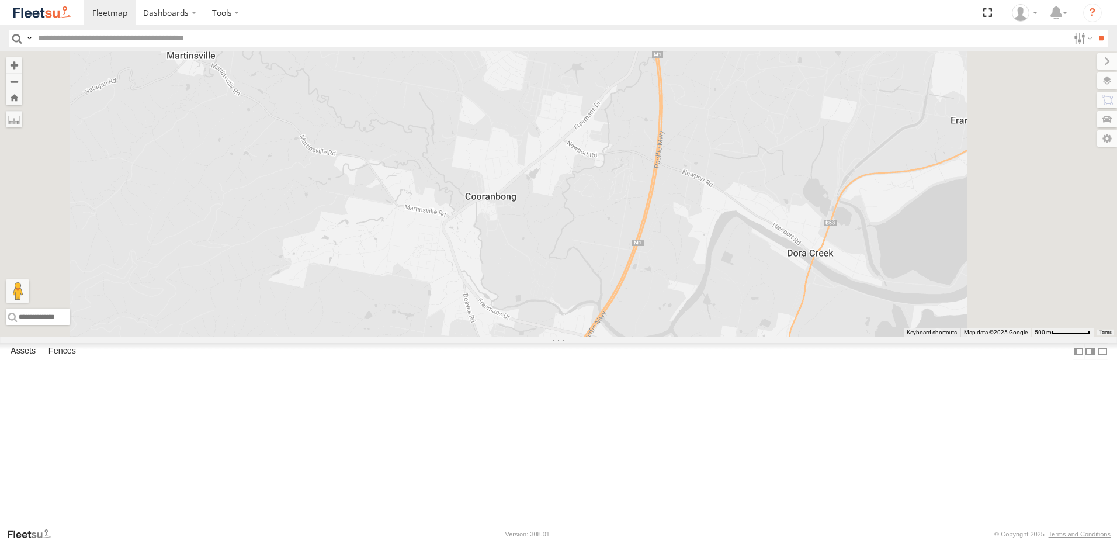
drag, startPoint x: 685, startPoint y: 319, endPoint x: 647, endPoint y: 304, distance: 40.9
click at [650, 306] on div "B2 Timber Truck B1 Timber Truck Little Truck BX1 Express Ute C2 Timber Truck CX…" at bounding box center [558, 193] width 1117 height 285
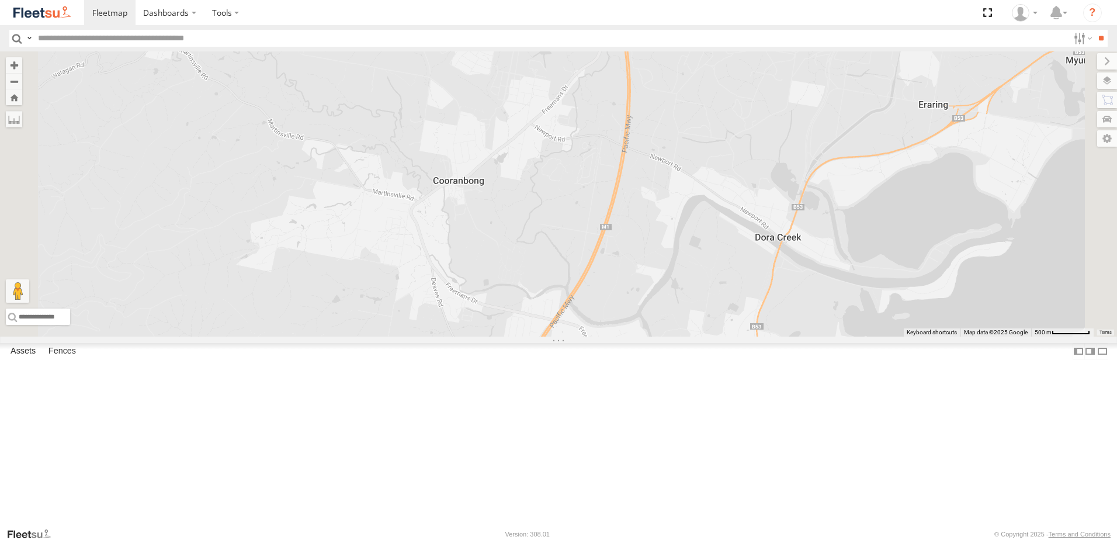
drag, startPoint x: 719, startPoint y: 355, endPoint x: 703, endPoint y: 313, distance: 45.5
click at [705, 317] on div "B2 Timber Truck B1 Timber Truck Little Truck BX1 Express Ute C2 Timber Truck CX…" at bounding box center [558, 193] width 1117 height 285
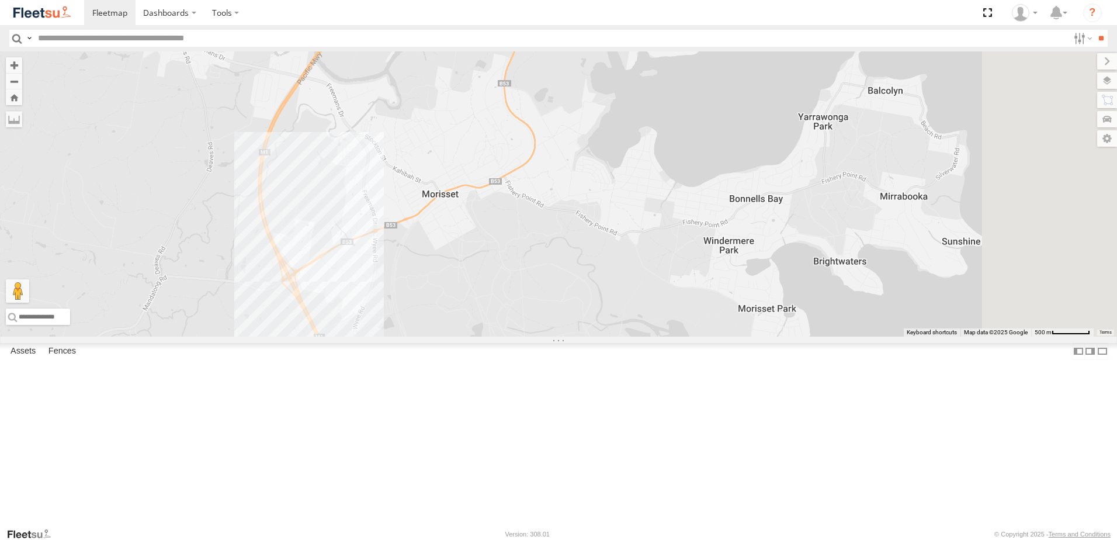
drag, startPoint x: 732, startPoint y: 369, endPoint x: 659, endPoint y: 359, distance: 74.4
click at [659, 337] on div "B2 Timber Truck B1 Timber Truck Little Truck BX1 Express Ute C2 Timber Truck CX…" at bounding box center [558, 193] width 1117 height 285
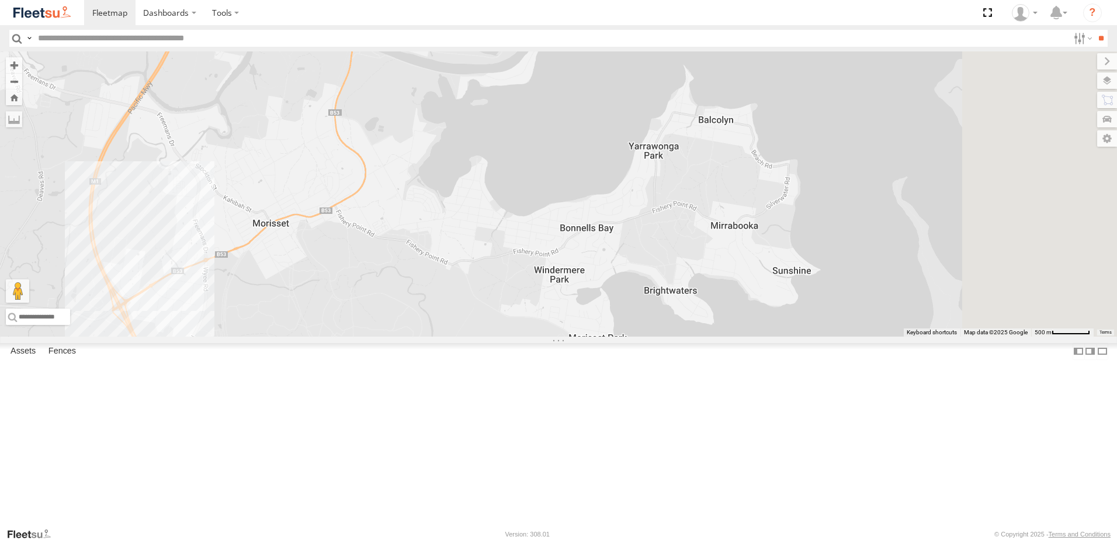
drag, startPoint x: 857, startPoint y: 300, endPoint x: 788, endPoint y: 312, distance: 69.9
click at [794, 312] on div "B2 Timber Truck B1 Timber Truck Little Truck BX1 Express Ute C2 Timber Truck CX…" at bounding box center [558, 193] width 1117 height 285
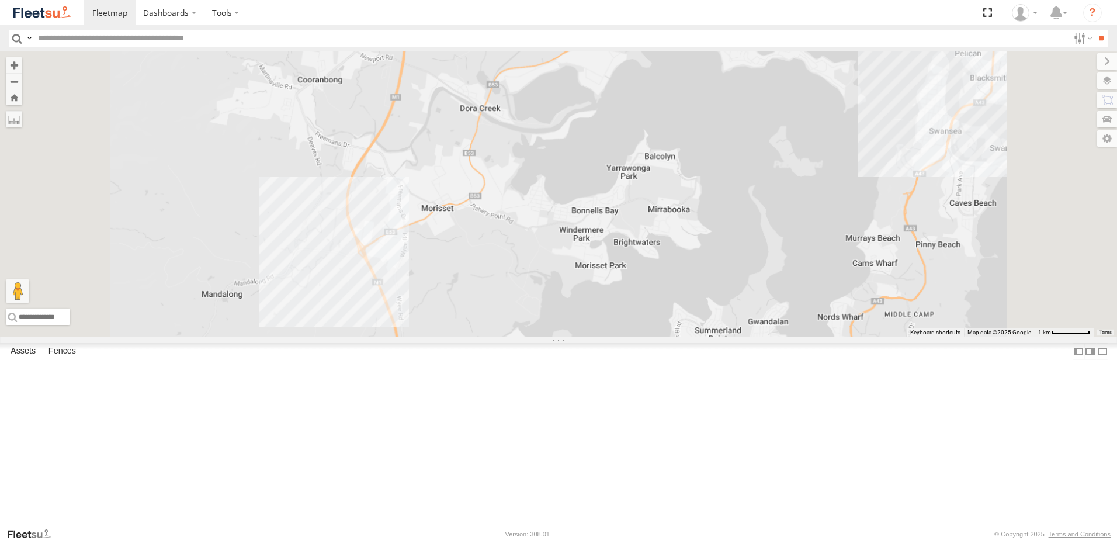
drag, startPoint x: 637, startPoint y: 342, endPoint x: 718, endPoint y: 272, distance: 106.5
click at [718, 272] on div "B2 Timber Truck B1 Timber Truck Little Truck BX1 Express Ute C2 Timber Truck CX…" at bounding box center [558, 193] width 1117 height 285
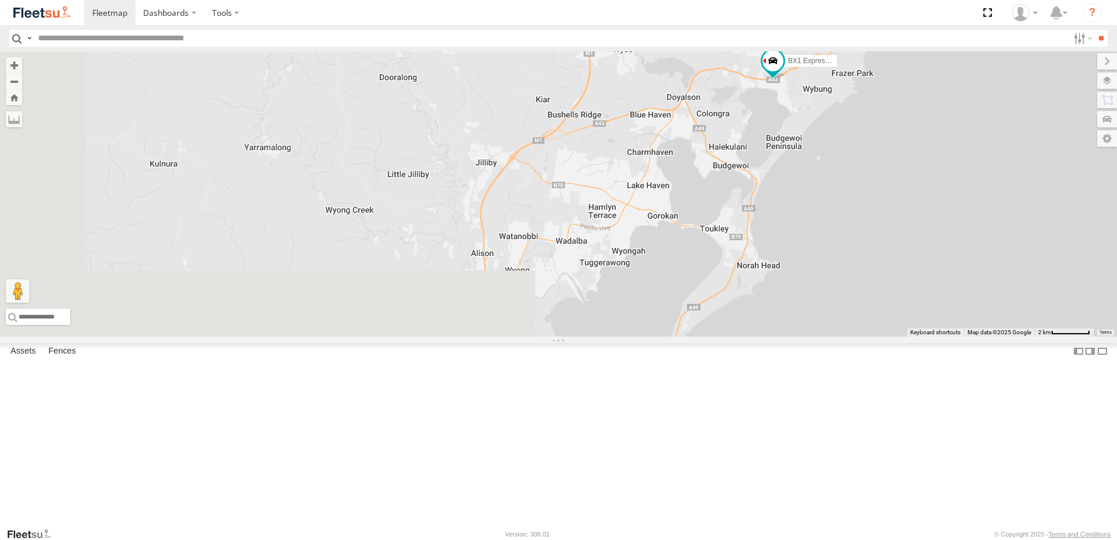
drag, startPoint x: 772, startPoint y: 351, endPoint x: 804, endPoint y: 131, distance: 222.5
click at [805, 134] on div "B2 Timber Truck B1 Timber Truck Little Truck BX1 Express Ute C2 Timber Truck CX…" at bounding box center [558, 193] width 1117 height 285
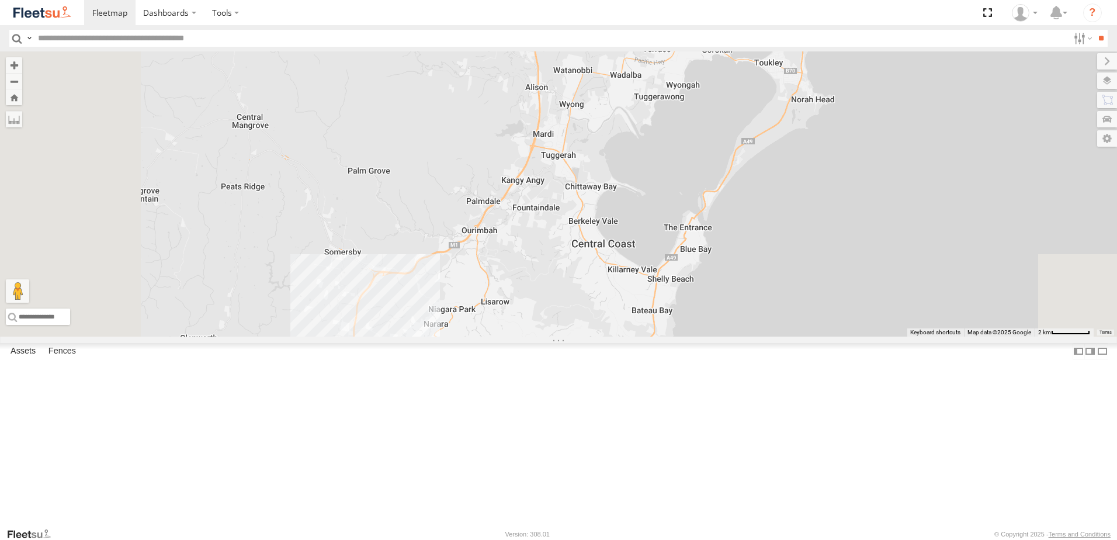
drag, startPoint x: 703, startPoint y: 255, endPoint x: 763, endPoint y: 148, distance: 122.4
click at [763, 148] on div "B2 Timber Truck B1 Timber Truck Little Truck BX1 Express Ute C2 Timber Truck CX…" at bounding box center [558, 193] width 1117 height 285
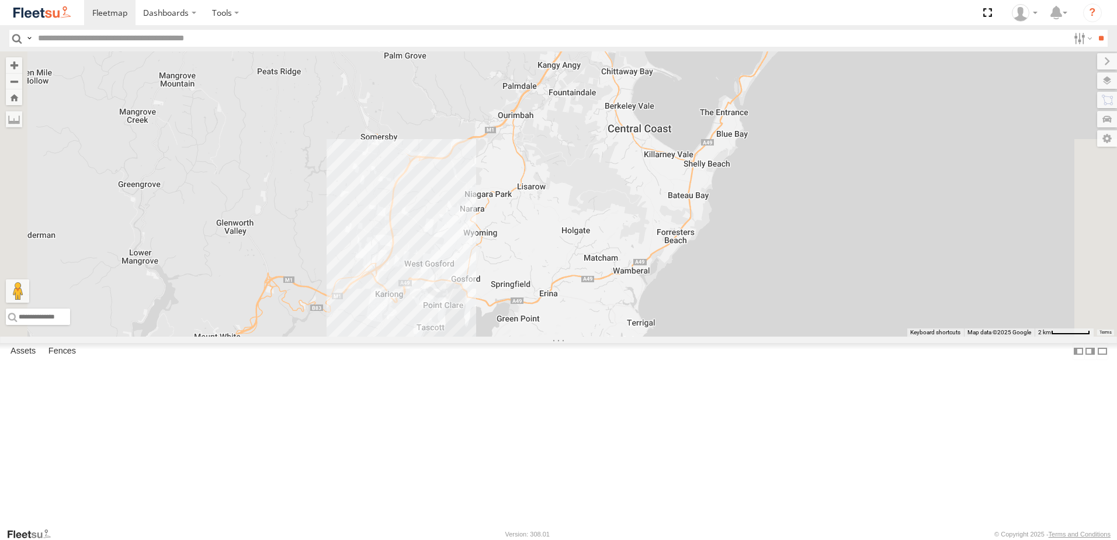
drag, startPoint x: 693, startPoint y: 373, endPoint x: 726, endPoint y: 266, distance: 111.4
click at [726, 266] on div "B2 Timber Truck B1 Timber Truck Little Truck BX1 Express Ute C2 Timber Truck CX…" at bounding box center [558, 193] width 1117 height 285
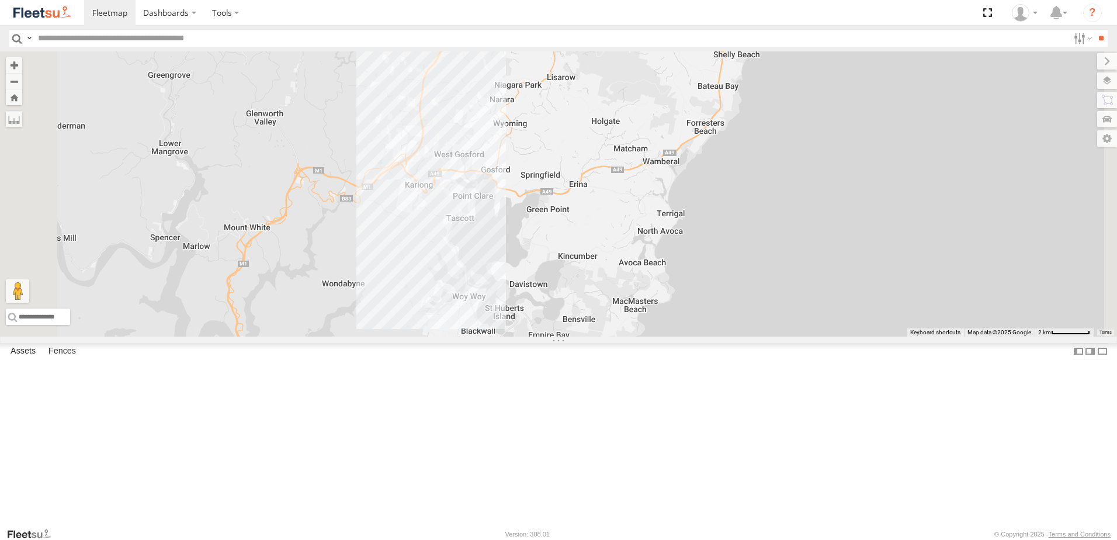
drag, startPoint x: 576, startPoint y: 396, endPoint x: 606, endPoint y: 305, distance: 95.9
click at [606, 305] on div "B2 Timber Truck B1 Timber Truck Little Truck BX1 Express Ute C2 Timber Truck CX…" at bounding box center [558, 193] width 1117 height 285
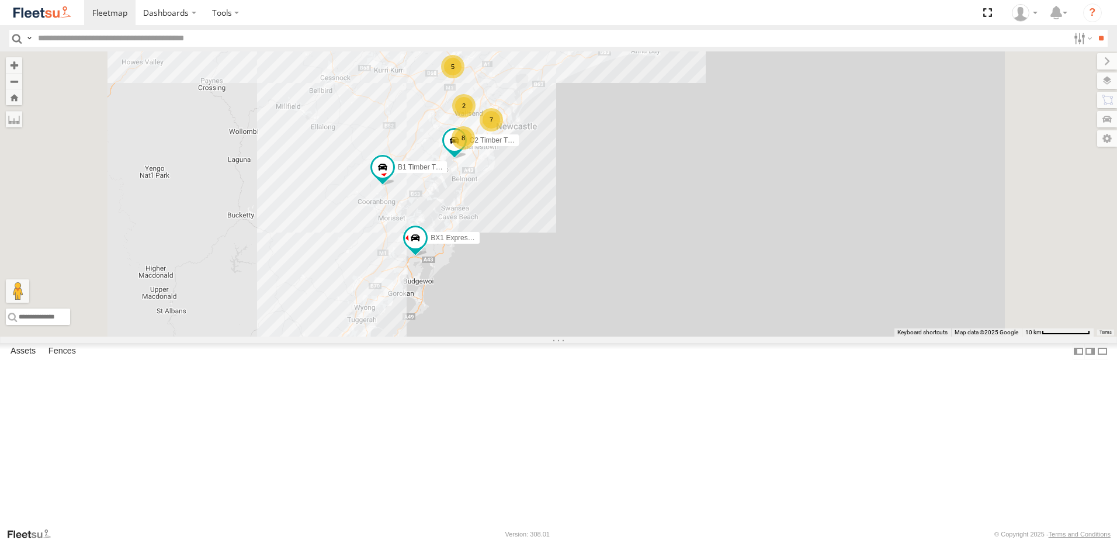
drag, startPoint x: 562, startPoint y: 255, endPoint x: 563, endPoint y: 274, distance: 18.7
click at [563, 274] on div "BX1 Express Ute B1 Timber Truck B2 Timber Truck C2 Timber Truck 5 7 8 2 2" at bounding box center [558, 193] width 1117 height 285
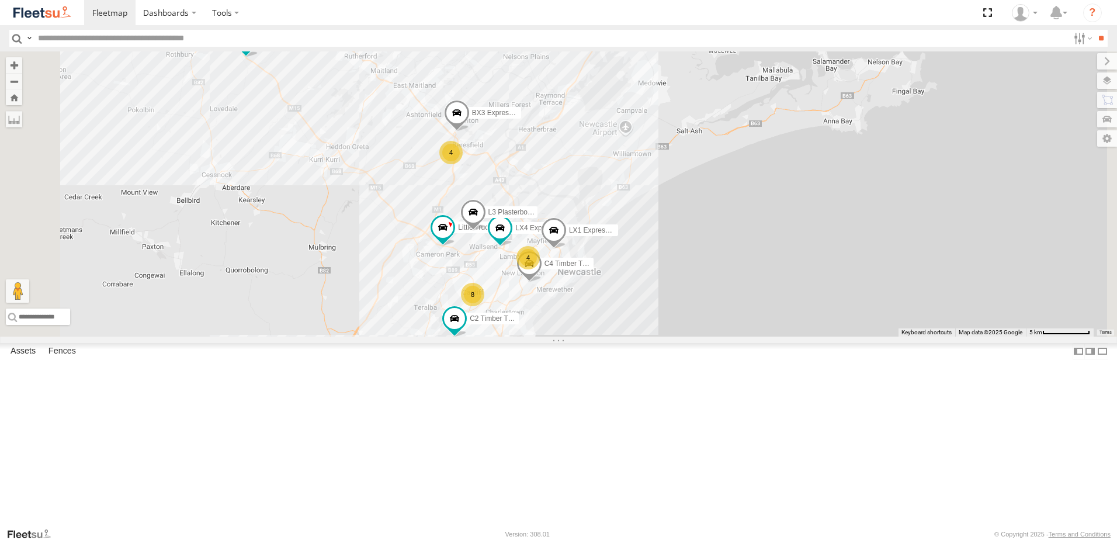
drag, startPoint x: 544, startPoint y: 298, endPoint x: 573, endPoint y: 289, distance: 30.1
click at [573, 289] on div "BX1 Express Ute B1 Timber Truck B2 Timber Truck C2 Timber Truck L3 Plasterboard…" at bounding box center [558, 193] width 1117 height 285
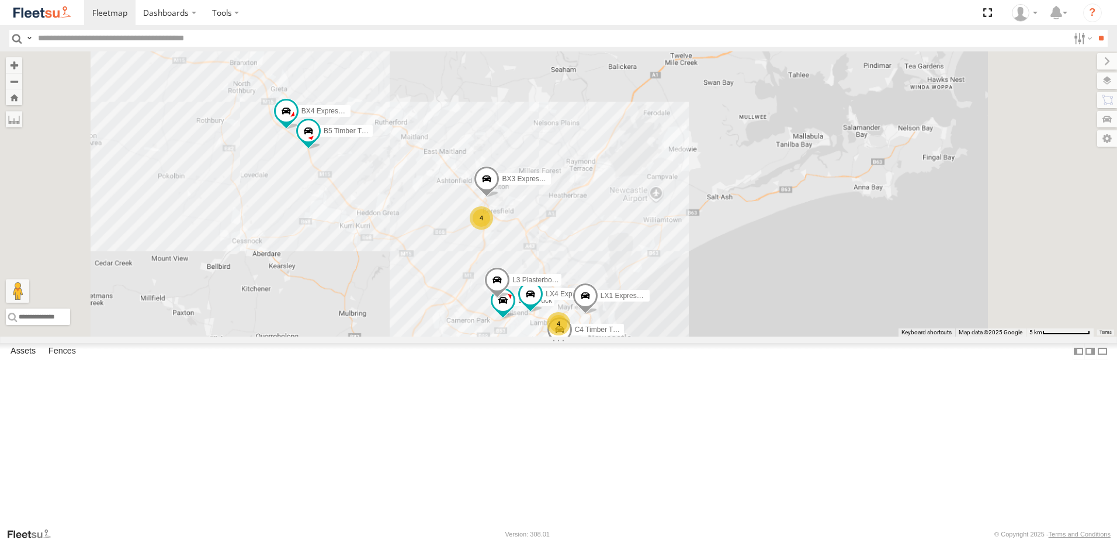
drag, startPoint x: 544, startPoint y: 293, endPoint x: 541, endPoint y: 281, distance: 12.6
click at [593, 324] on div "BX1 Express Ute B1 Timber Truck B2 Timber Truck L3 Plasterboard Truck LX4 Expre…" at bounding box center [558, 193] width 1117 height 285
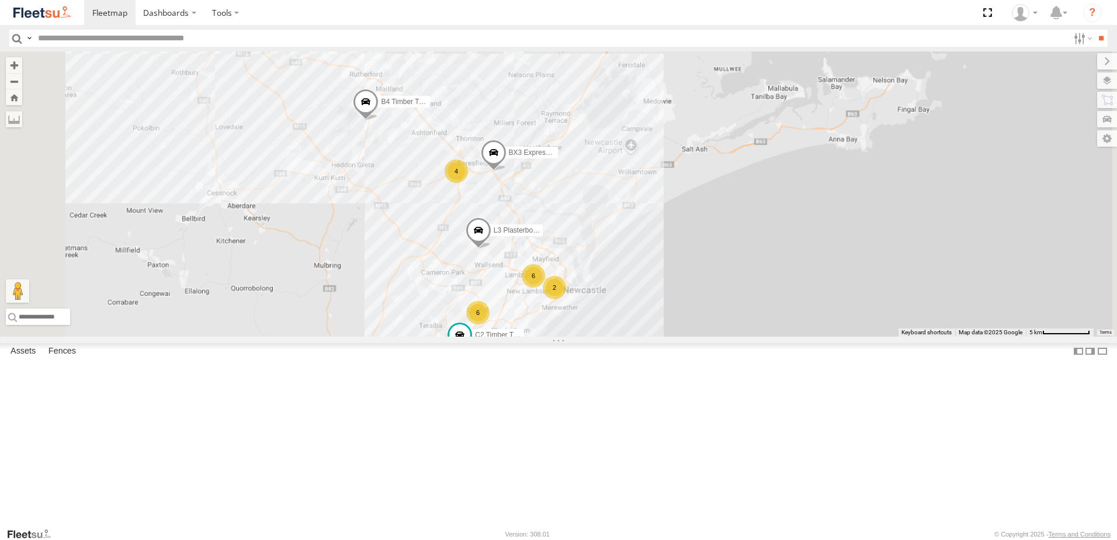
drag, startPoint x: 515, startPoint y: 350, endPoint x: 560, endPoint y: 228, distance: 129.6
click at [560, 230] on div "B4 Timber Truck 6 6 2 L3 Plasterboard Truck 4 BX2 Express Ute BX3 Express Ute C…" at bounding box center [558, 193] width 1117 height 285
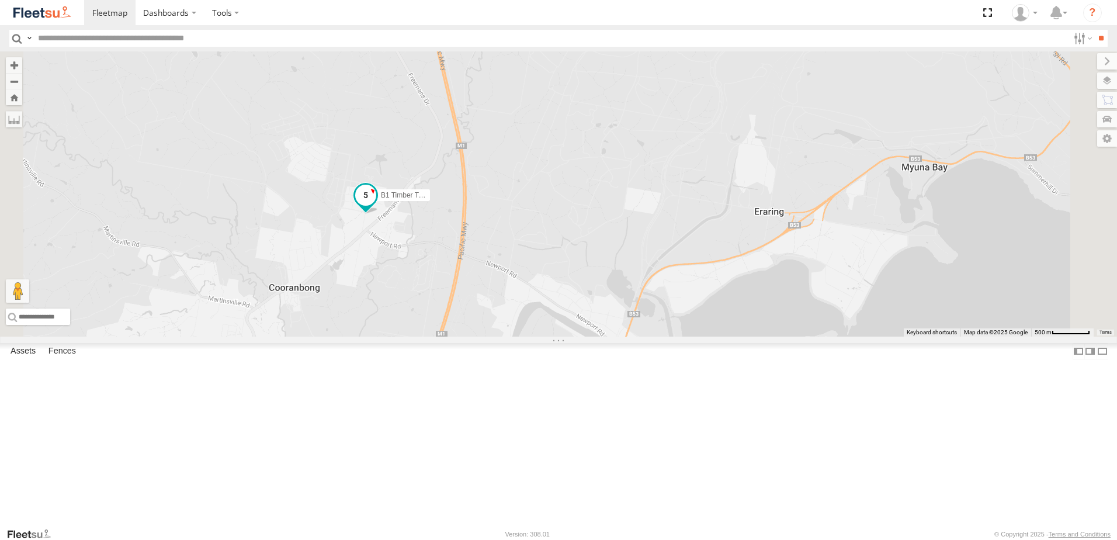
click at [376, 206] on span at bounding box center [365, 195] width 21 height 21
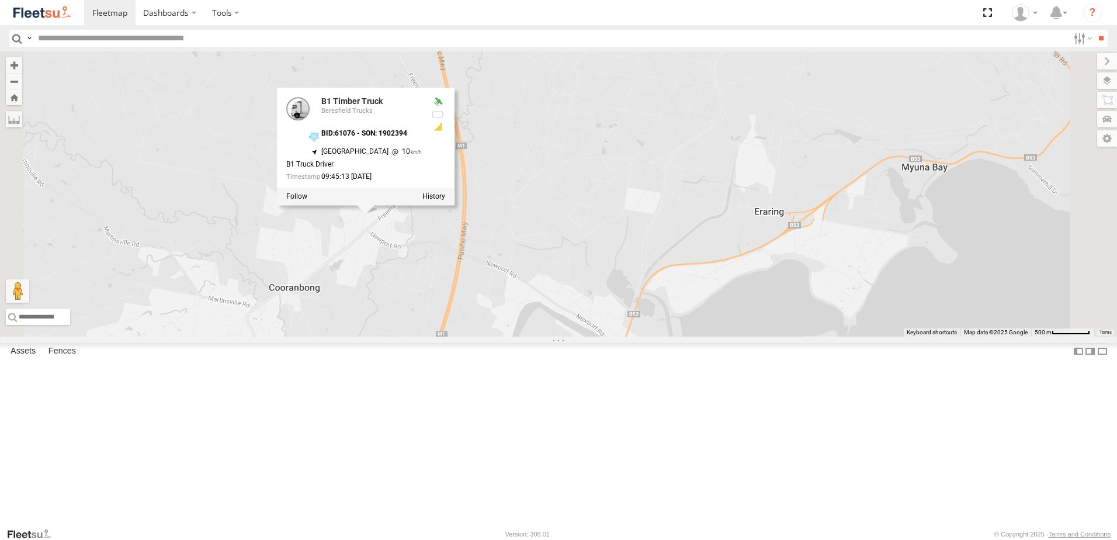
click at [490, 321] on div "B4 Timber Truck L3 Plasterboard Truck CX2 Express Ute BX2 Express Ute BX3 Expre…" at bounding box center [558, 193] width 1117 height 285
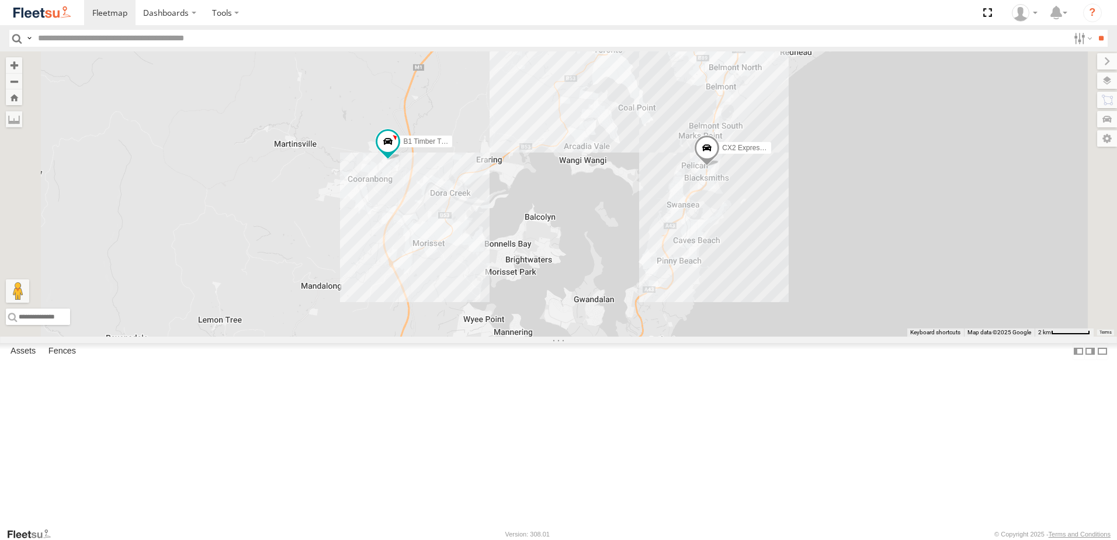
drag, startPoint x: 643, startPoint y: 299, endPoint x: 646, endPoint y: 283, distance: 16.0
click at [646, 292] on div "B4 Timber Truck L3 Plasterboard Truck CX2 Express Ute BX2 Express Ute BX3 Expre…" at bounding box center [558, 193] width 1117 height 285
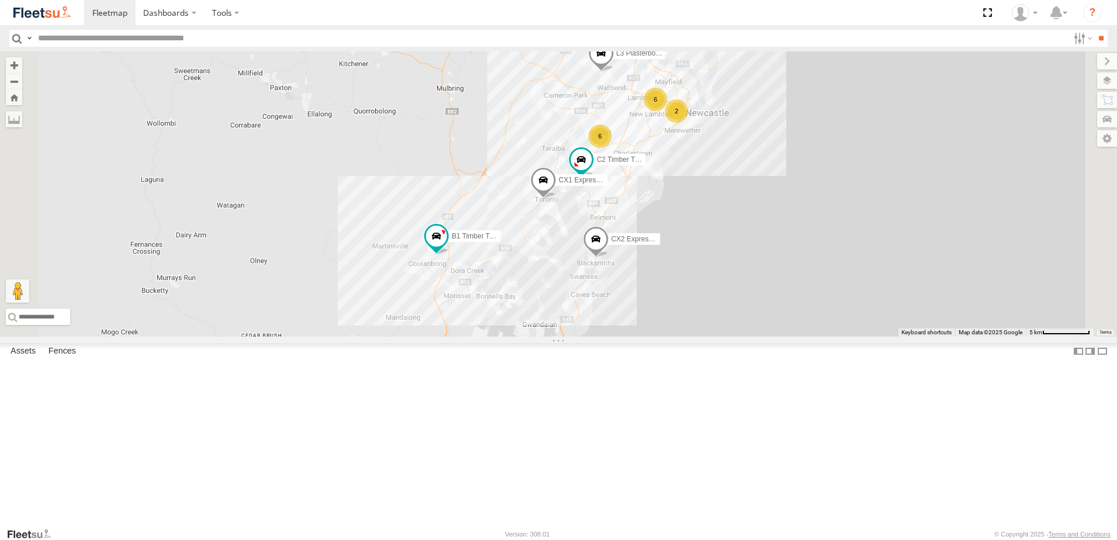
drag, startPoint x: 631, startPoint y: 358, endPoint x: 634, endPoint y: 406, distance: 47.4
click at [633, 337] on div "B4 Timber Truck L3 Plasterboard Truck CX2 Express Ute BX2 Express Ute BX3 Expre…" at bounding box center [558, 193] width 1117 height 285
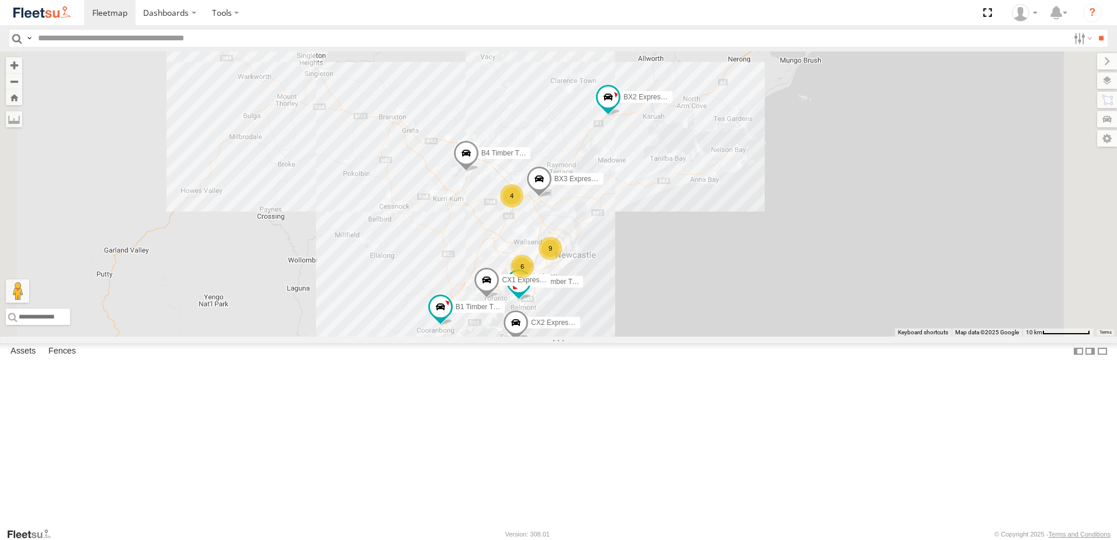
drag, startPoint x: 703, startPoint y: 153, endPoint x: 678, endPoint y: 250, distance: 99.5
click at [678, 247] on div "B4 Timber Truck CX2 Express Ute BX3 Express Ute B1 Timber Truck C2 Timber Truck…" at bounding box center [558, 193] width 1117 height 285
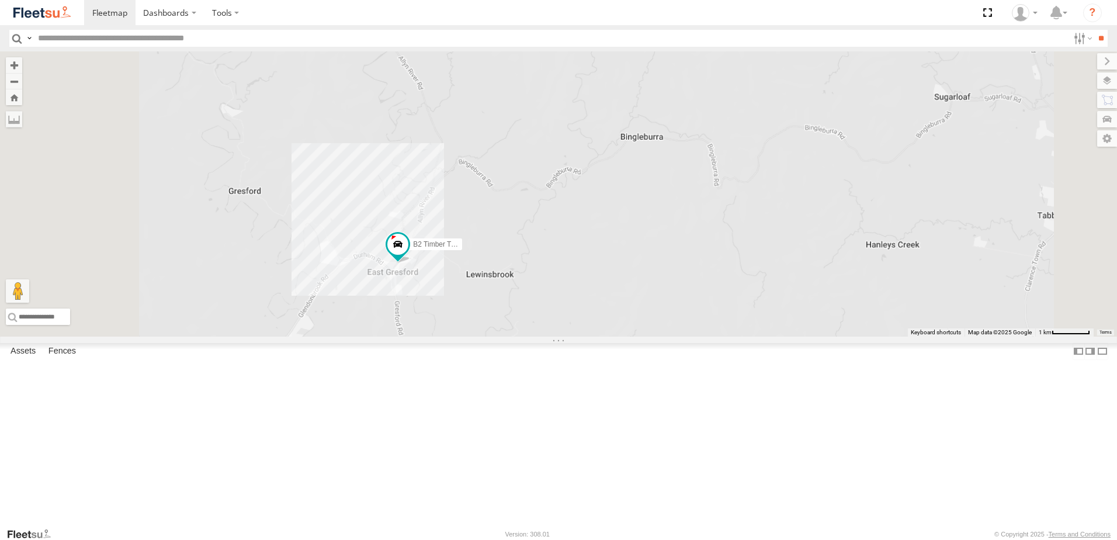
drag, startPoint x: 589, startPoint y: 331, endPoint x: 615, endPoint y: 284, distance: 54.1
click at [615, 284] on div "B2 Timber Truck" at bounding box center [558, 193] width 1117 height 285
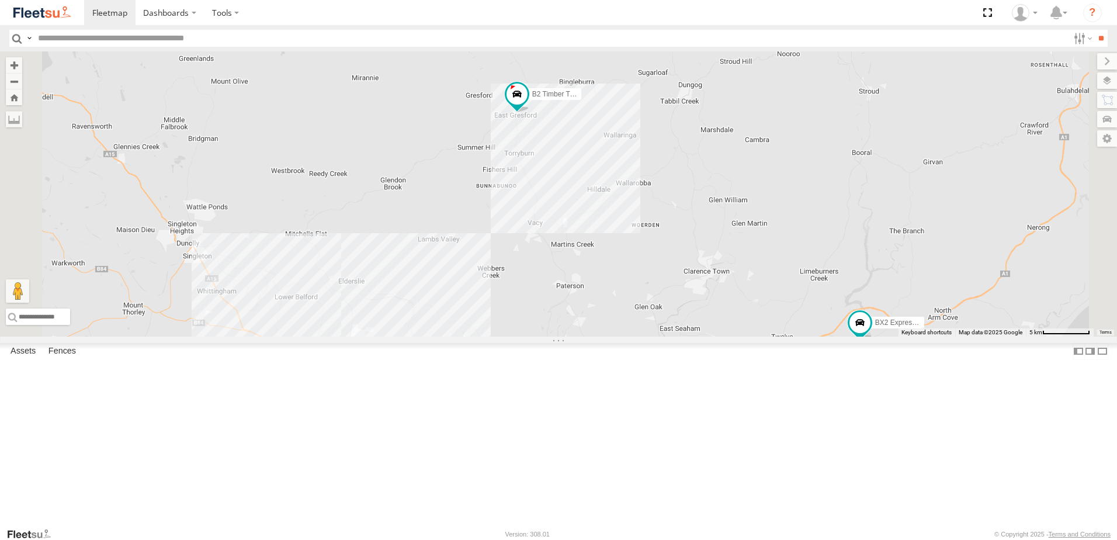
drag, startPoint x: 550, startPoint y: 299, endPoint x: 595, endPoint y: 269, distance: 53.2
click at [594, 269] on div "B2 Timber Truck BX2 Express Ute" at bounding box center [558, 193] width 1117 height 285
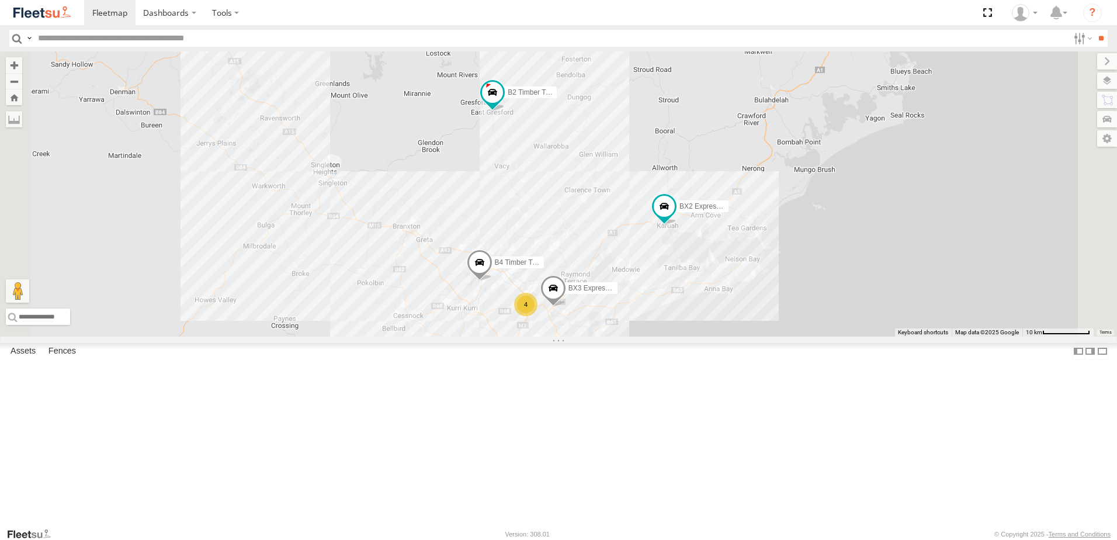
drag, startPoint x: 611, startPoint y: 411, endPoint x: 605, endPoint y: 375, distance: 37.4
click at [605, 337] on div "B2 Timber Truck BX2 Express Ute B4 Timber Truck BX3 Express Ute 9 6 4 CX1 Expre…" at bounding box center [558, 193] width 1117 height 285
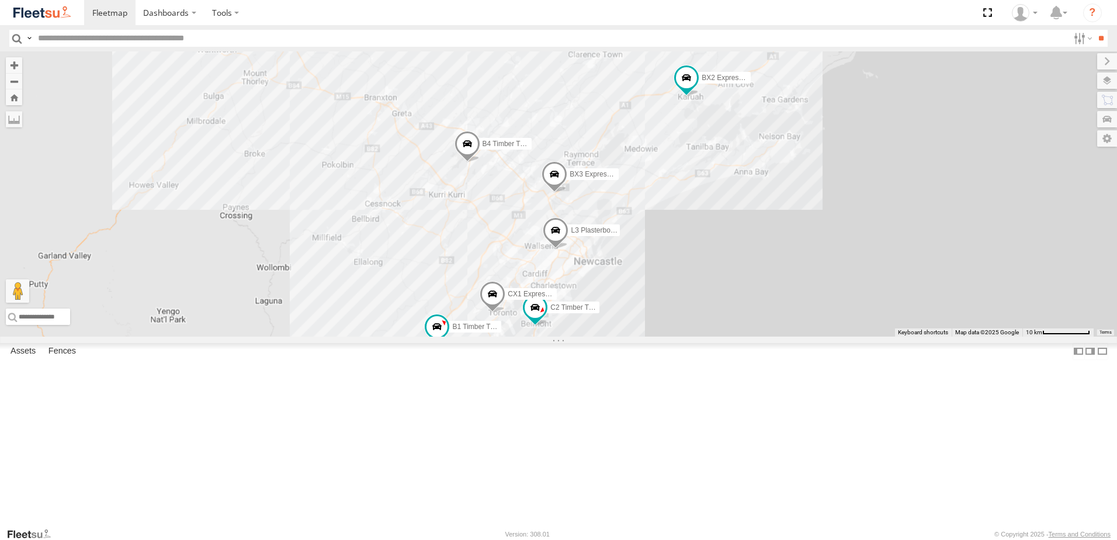
drag, startPoint x: 610, startPoint y: 293, endPoint x: 619, endPoint y: 221, distance: 73.1
click at [619, 221] on div "B2 Timber Truck BX2 Express Ute B4 Timber Truck BX3 Express Ute CX1 Express Ute…" at bounding box center [558, 193] width 1117 height 285
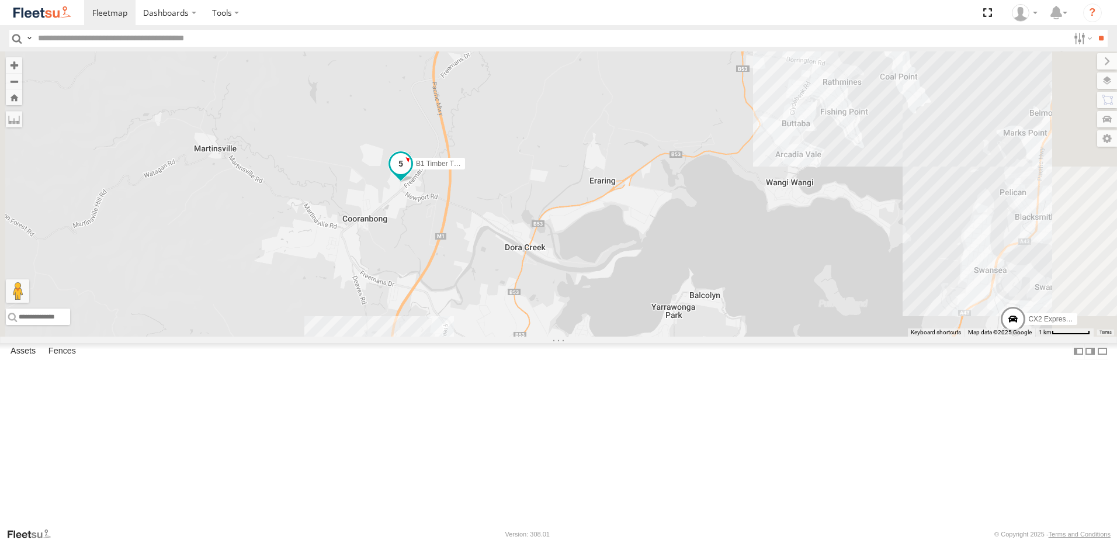
click at [411, 174] on span at bounding box center [400, 163] width 21 height 21
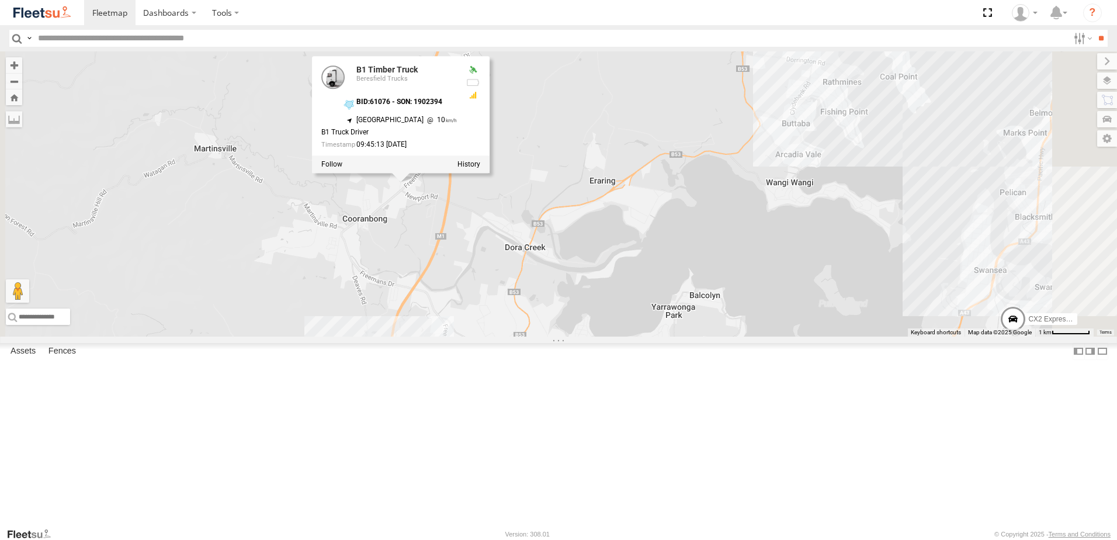
click at [553, 317] on div "B2 Timber Truck BX2 Express Ute B4 Timber Truck BX3 Express Ute CX1 Express Ute…" at bounding box center [558, 193] width 1117 height 285
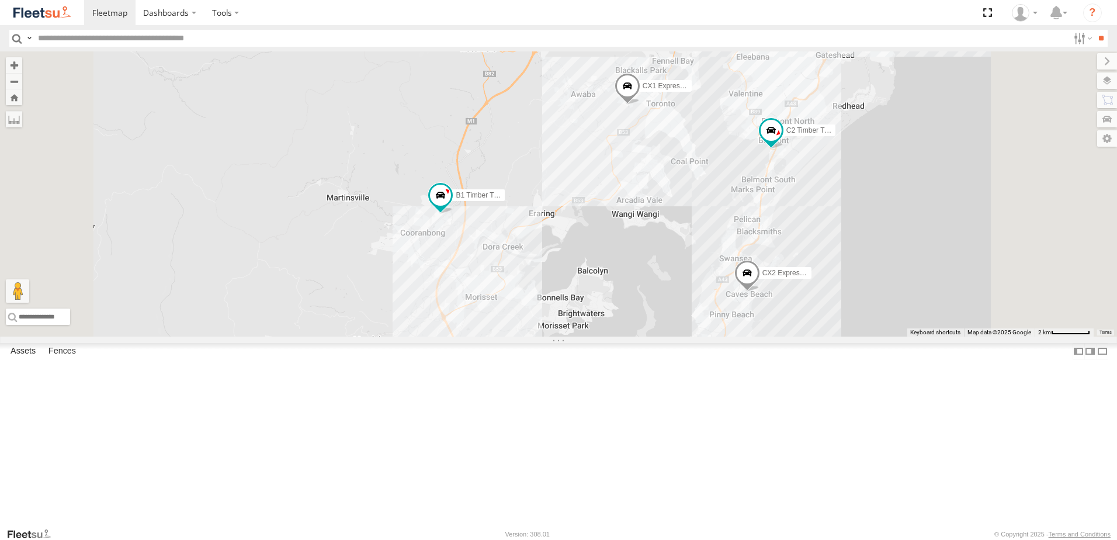
drag, startPoint x: 648, startPoint y: 352, endPoint x: 654, endPoint y: 316, distance: 36.8
click at [654, 316] on div "B2 Timber Truck BX2 Express Ute B4 Timber Truck BX3 Express Ute CX1 Express Ute…" at bounding box center [558, 193] width 1117 height 285
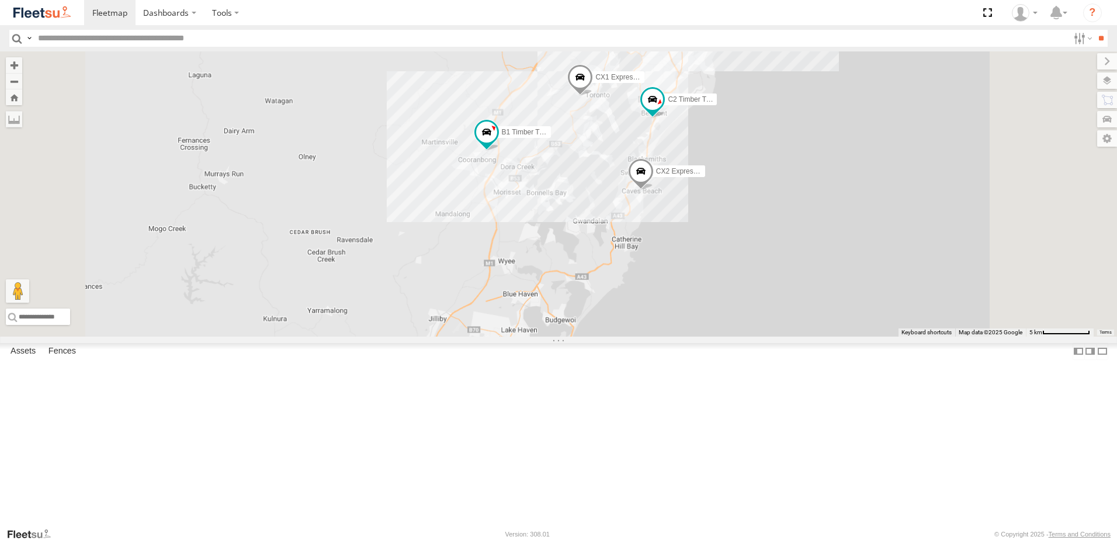
drag, startPoint x: 707, startPoint y: 309, endPoint x: 708, endPoint y: 302, distance: 7.0
click at [708, 303] on div "B2 Timber Truck BX2 Express Ute B4 Timber Truck BX3 Express Ute CX1 Express Ute…" at bounding box center [558, 193] width 1117 height 285
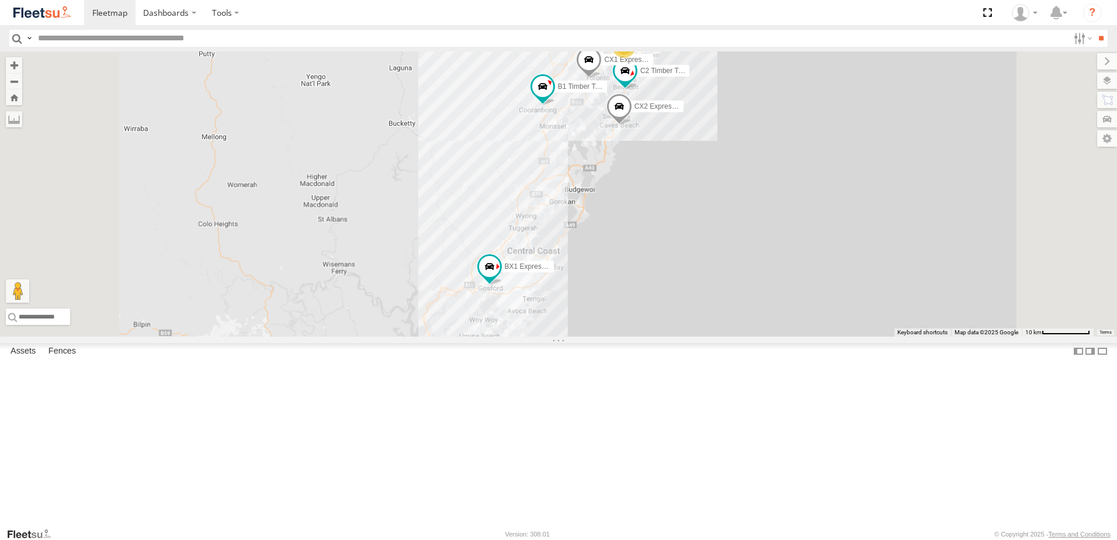
drag, startPoint x: 678, startPoint y: 403, endPoint x: 689, endPoint y: 322, distance: 81.3
click at [689, 322] on div "B2 Timber Truck BX2 Express Ute B4 Timber Truck BX3 Express Ute CX1 Express Ute…" at bounding box center [558, 193] width 1117 height 285
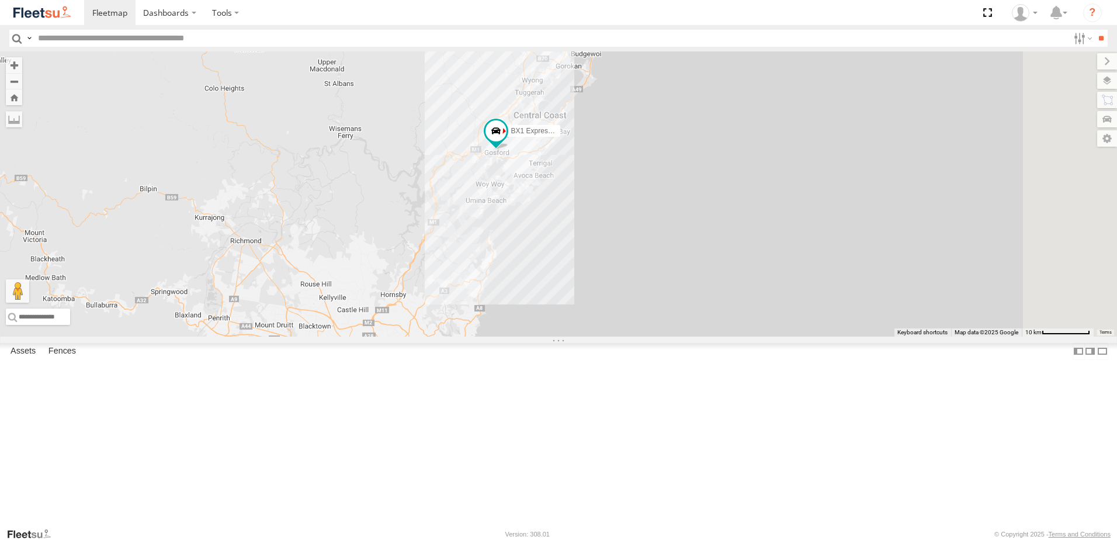
drag, startPoint x: 646, startPoint y: 318, endPoint x: 614, endPoint y: 404, distance: 91.7
click at [614, 337] on div "B2 Timber Truck BX2 Express Ute B4 Timber Truck BX3 Express Ute CX1 Express Ute…" at bounding box center [558, 193] width 1117 height 285
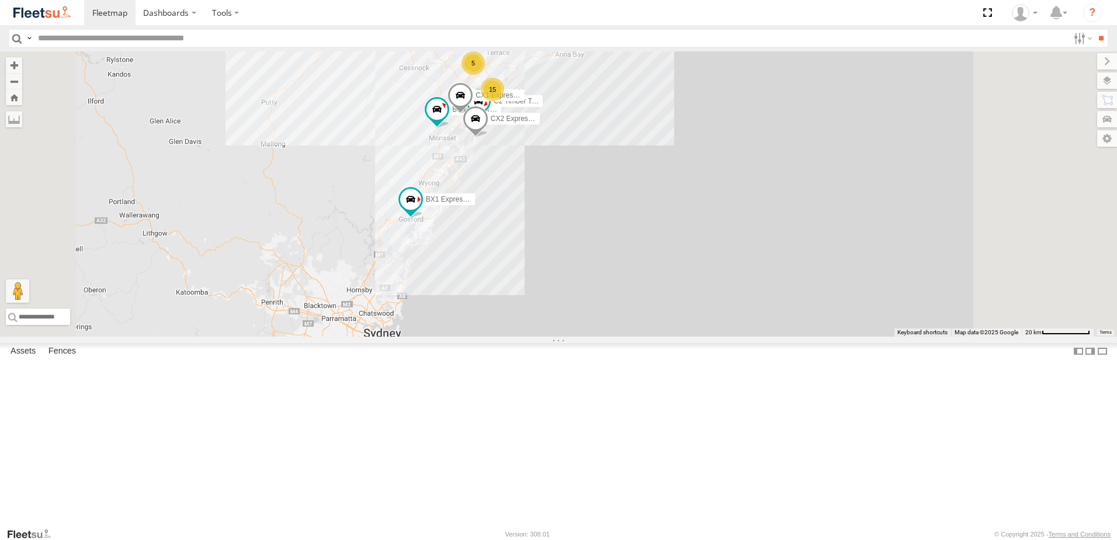
drag, startPoint x: 616, startPoint y: 262, endPoint x: 593, endPoint y: 332, distance: 74.1
click at [594, 331] on div "B2 Timber Truck BX2 Express Ute B4 Timber Truck CX1 Express Ute CX2 Express Ute…" at bounding box center [558, 193] width 1117 height 285
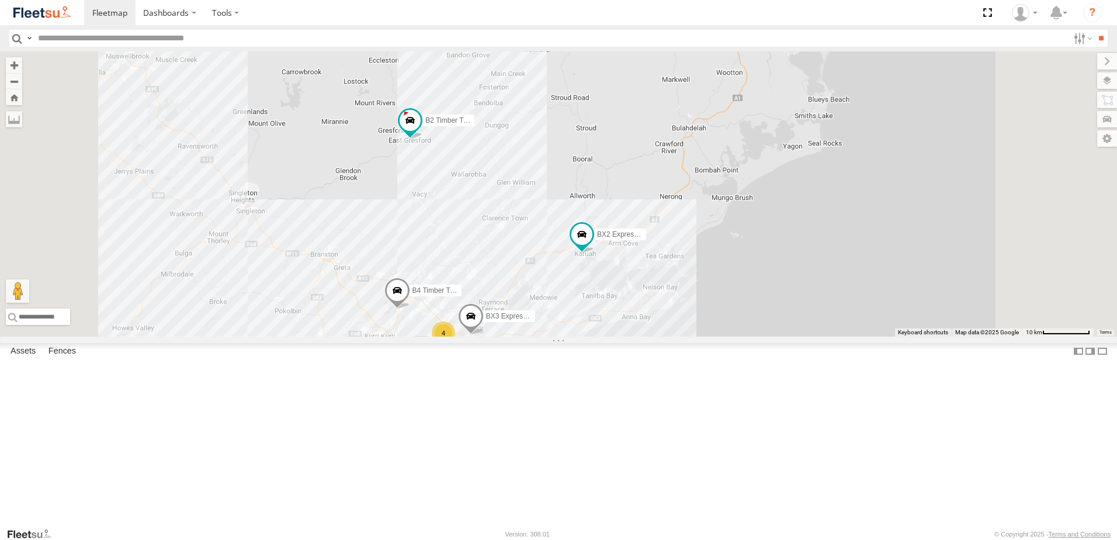
drag, startPoint x: 619, startPoint y: 129, endPoint x: 605, endPoint y: 306, distance: 178.2
click at [605, 306] on div "B2 Timber Truck BX2 Express Ute B4 Timber Truck CX1 Express Ute CX2 Express Ute…" at bounding box center [558, 193] width 1117 height 285
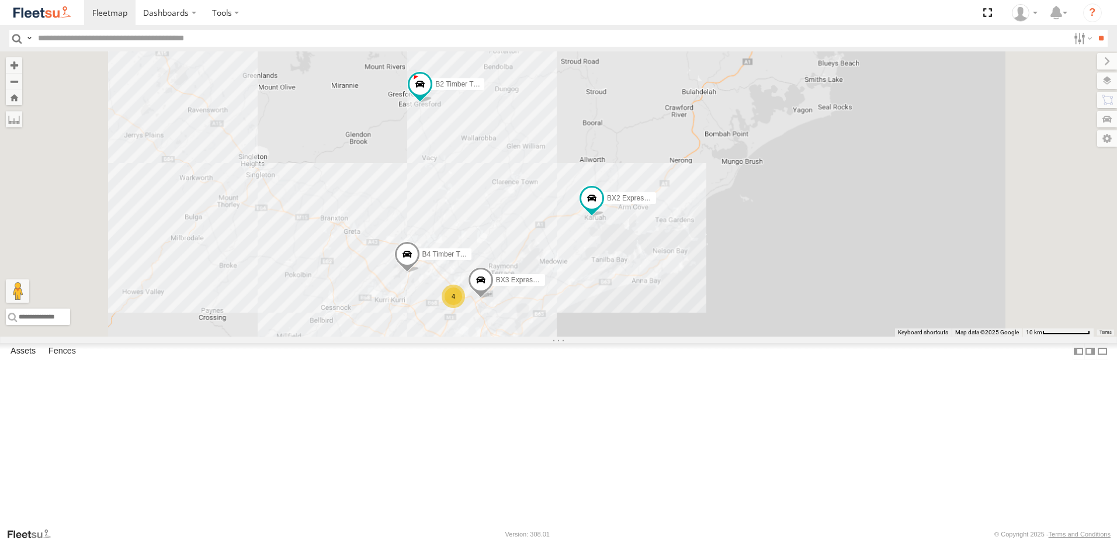
drag, startPoint x: 621, startPoint y: 261, endPoint x: 624, endPoint y: 231, distance: 30.5
click at [624, 231] on div "B2 Timber Truck BX2 Express Ute B4 Timber Truck CX1 Express Ute CX2 Express Ute…" at bounding box center [558, 193] width 1117 height 285
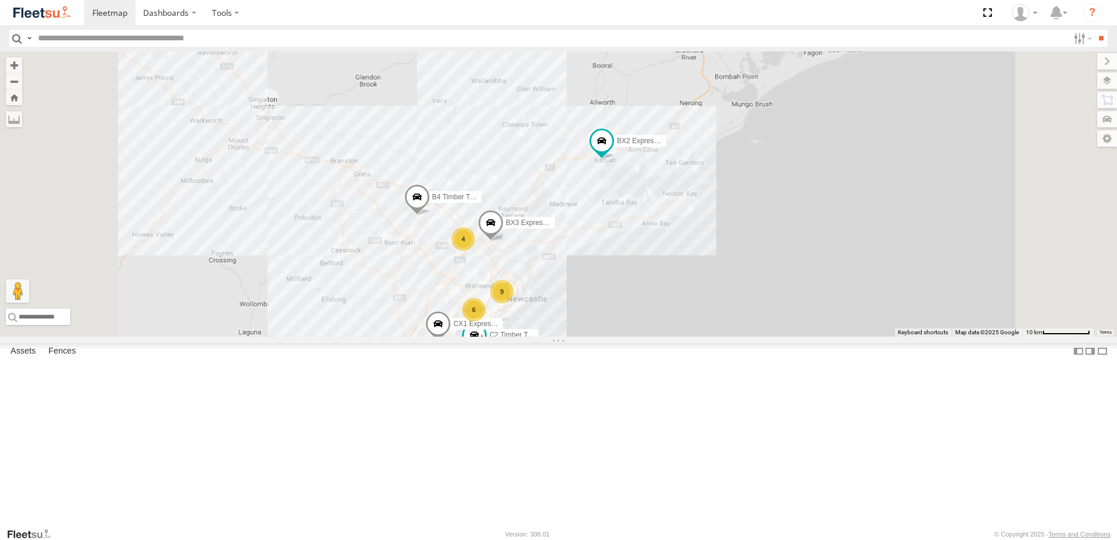
drag, startPoint x: 553, startPoint y: 384, endPoint x: 593, endPoint y: 332, distance: 65.4
click at [593, 332] on div "B2 Timber Truck BX2 Express Ute B4 Timber Truck CX1 Express Ute CX2 Express Ute…" at bounding box center [558, 193] width 1117 height 285
